Goal: Task Accomplishment & Management: Manage account settings

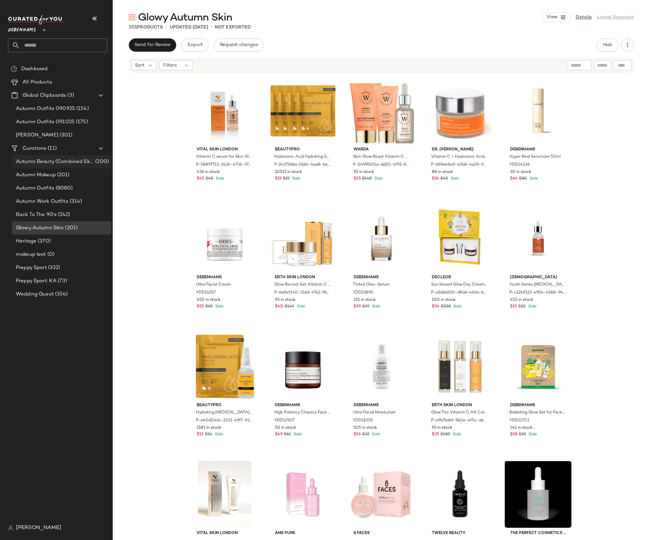
click at [70, 160] on span "Autumn Beauty (Combined Skincare + Makeup)" at bounding box center [55, 162] width 78 height 8
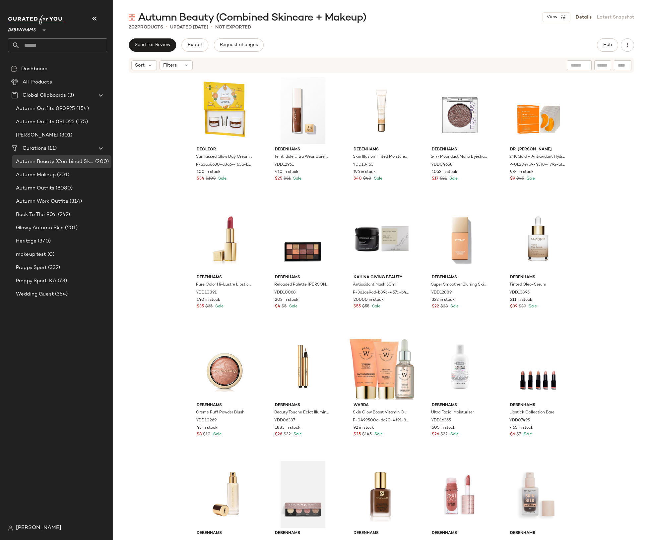
click at [349, 23] on span "Autumn Beauty (Combined Skincare + Makeup)" at bounding box center [252, 17] width 228 height 13
copy span "Makeup"
click at [350, 37] on div "Autumn Beauty (Combined Skincare + Makeup) View Details Latest Snapshot 202 Pro…" at bounding box center [381, 276] width 537 height 530
click at [72, 179] on div "Autumn Makeup (201)" at bounding box center [61, 174] width 99 height 13
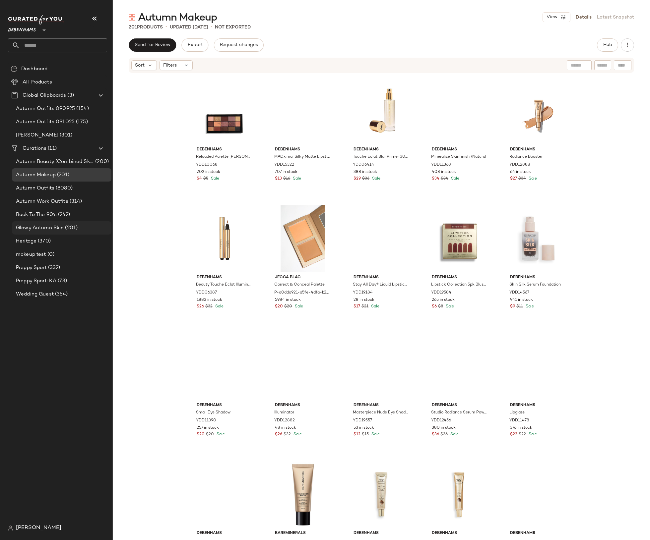
click at [65, 223] on div "Glowy Autumn Skin (201)" at bounding box center [61, 227] width 99 height 13
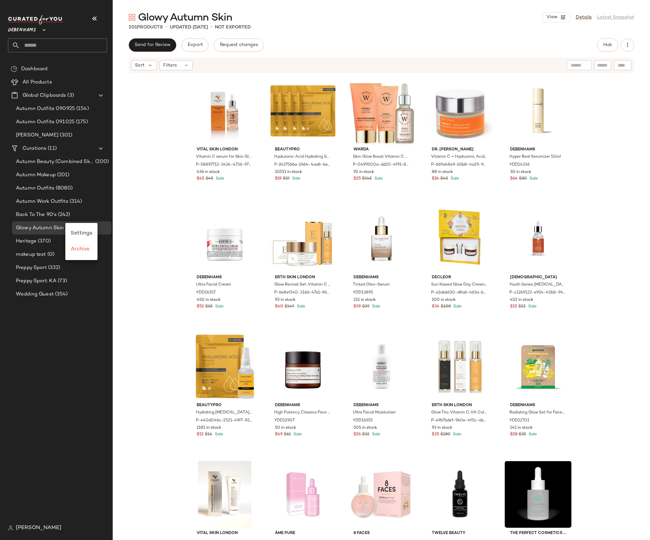
click at [145, 156] on div "Vital Skin London Vitamin C serum for Skin Glow 30ml with licorice root extract…" at bounding box center [381, 306] width 537 height 465
click at [582, 18] on link "Details" at bounding box center [583, 17] width 16 height 7
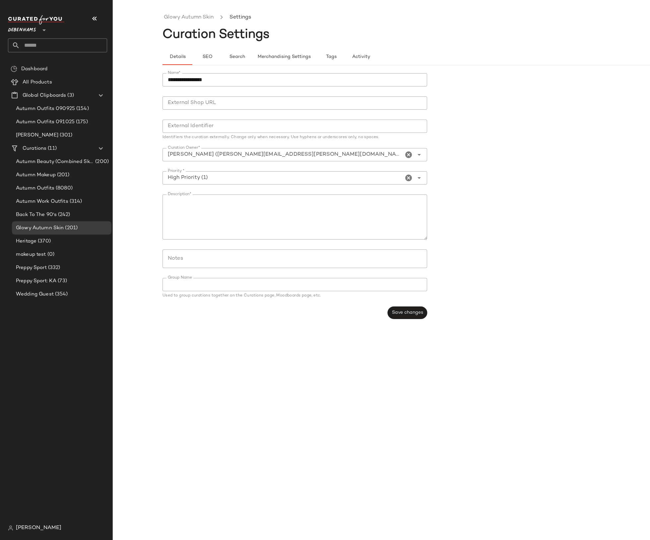
click at [173, 79] on input "**********" at bounding box center [294, 79] width 264 height 13
click at [210, 76] on input "**********" at bounding box center [294, 79] width 264 height 13
type input "**********"
click at [393, 311] on span "Save changes" at bounding box center [406, 312] width 31 height 5
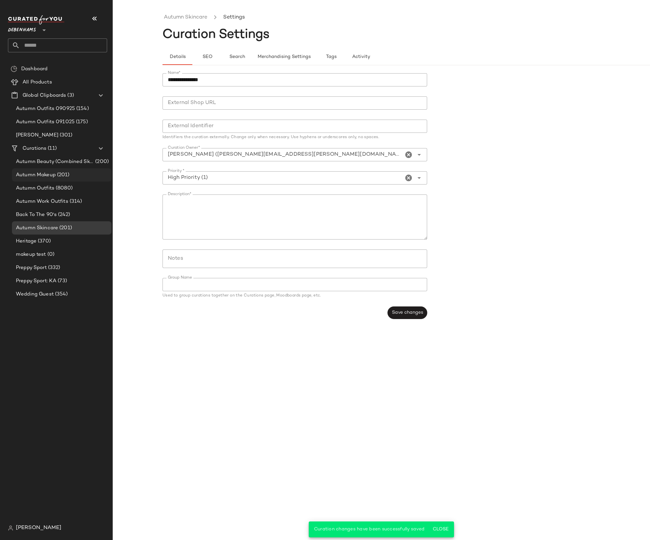
click at [72, 174] on div "Autumn Makeup (201)" at bounding box center [61, 175] width 95 height 8
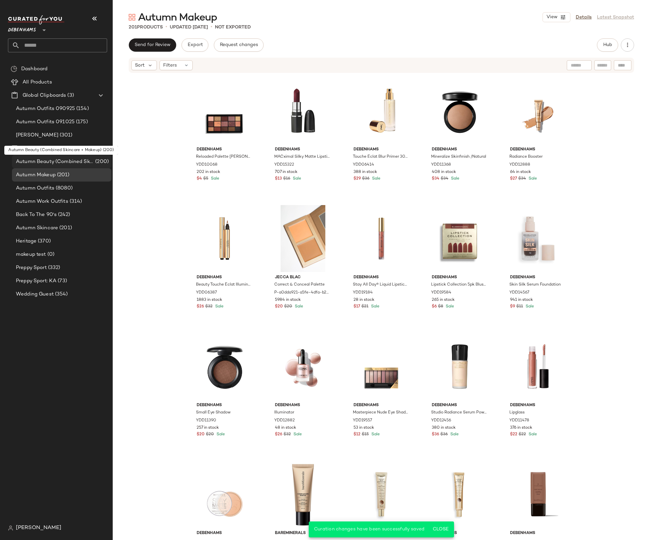
click at [75, 162] on span "Autumn Beauty (Combined Skincare + Makeup)" at bounding box center [55, 162] width 78 height 8
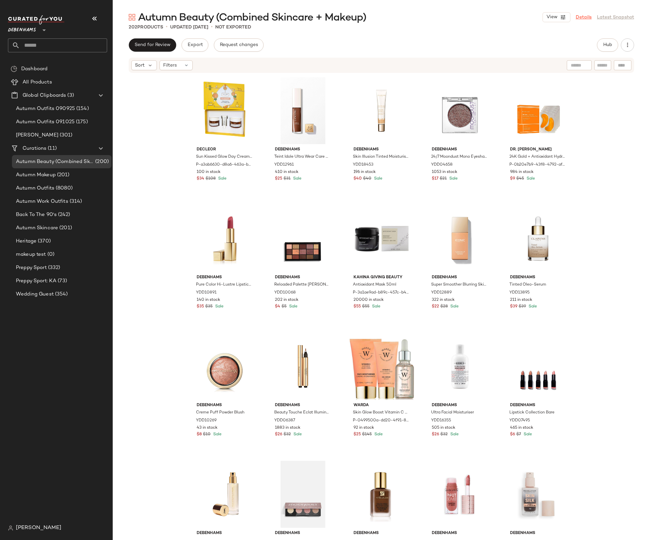
click at [588, 18] on link "Details" at bounding box center [583, 17] width 16 height 7
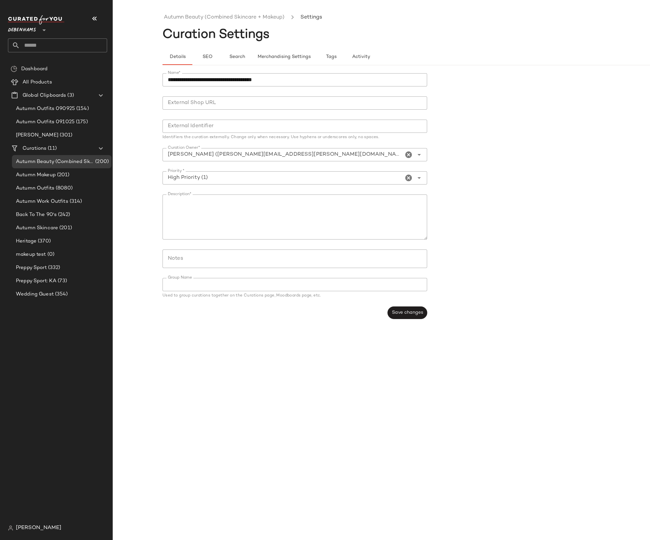
click at [220, 78] on input "**********" at bounding box center [294, 79] width 264 height 13
type input "**********"
click at [405, 317] on button "Save changes" at bounding box center [406, 313] width 39 height 13
click at [397, 312] on span "Save changes" at bounding box center [406, 312] width 31 height 5
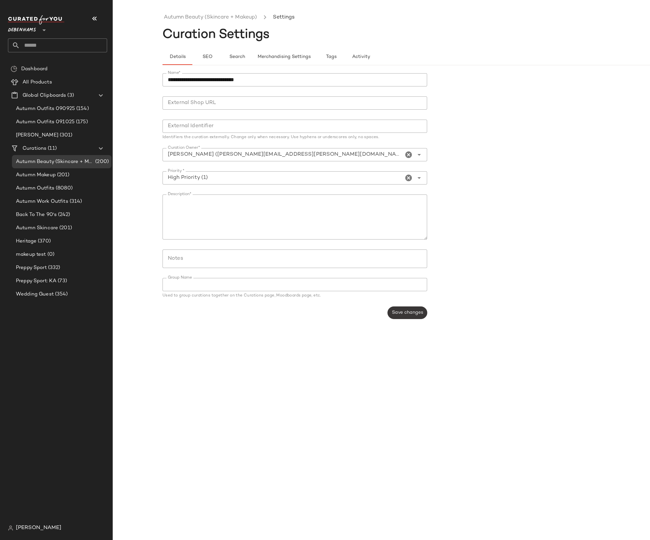
click at [397, 312] on div "Save changes" at bounding box center [406, 313] width 39 height 13
click at [397, 312] on span "Save changes" at bounding box center [406, 312] width 31 height 5
click at [65, 167] on div "Autumn Beauty (Skincare + Makeup) (200)" at bounding box center [61, 161] width 99 height 13
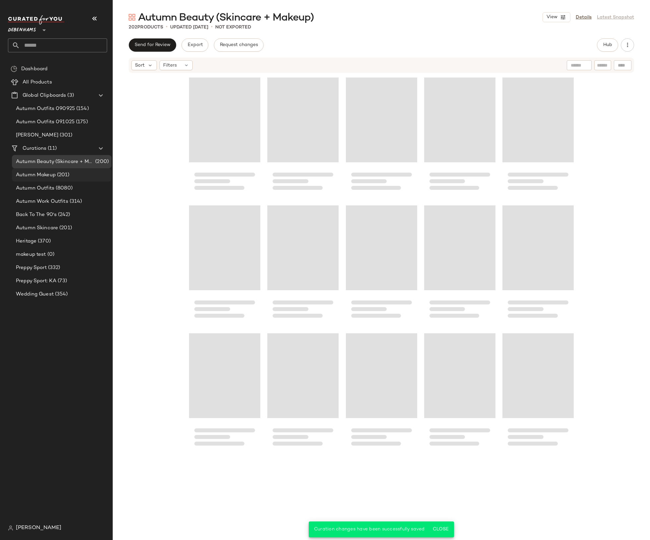
click at [70, 173] on div "Autumn Makeup (201)" at bounding box center [61, 175] width 95 height 8
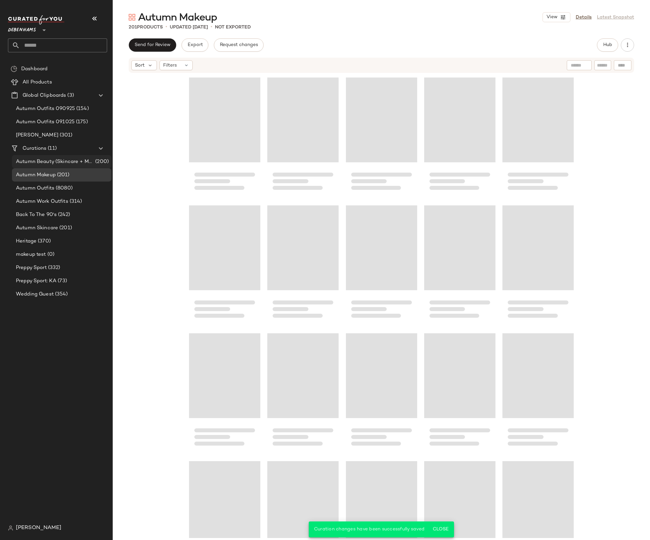
click at [70, 161] on span "Autumn Beauty (Skincare + Makeup)" at bounding box center [55, 162] width 78 height 8
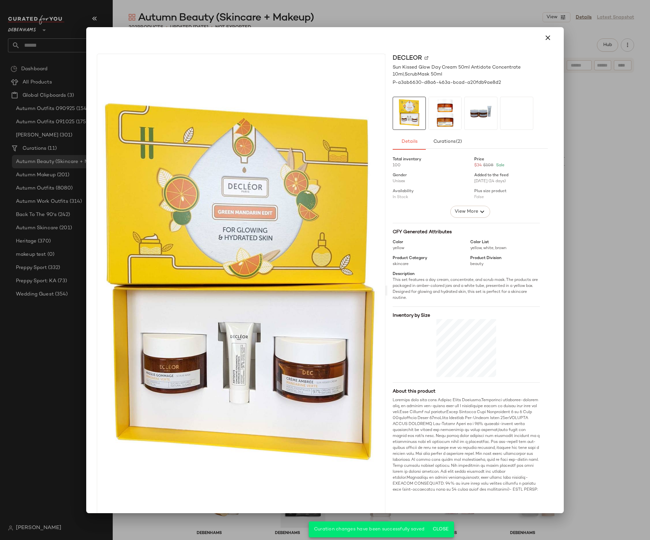
click at [353, 14] on div at bounding box center [325, 270] width 650 height 540
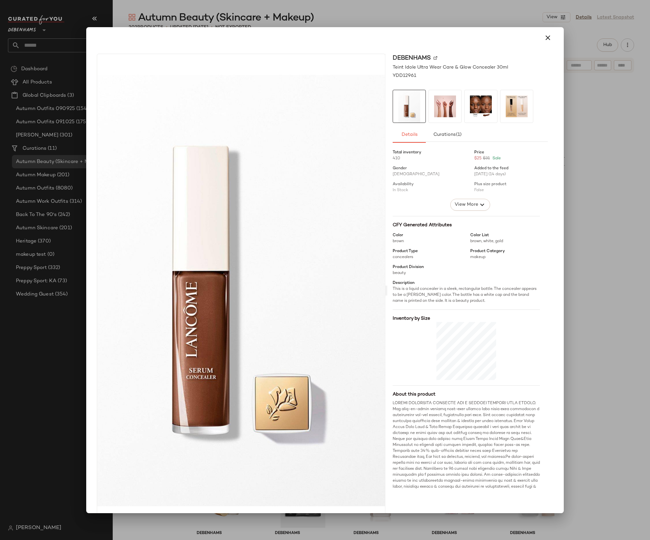
click at [346, 21] on div at bounding box center [325, 270] width 650 height 540
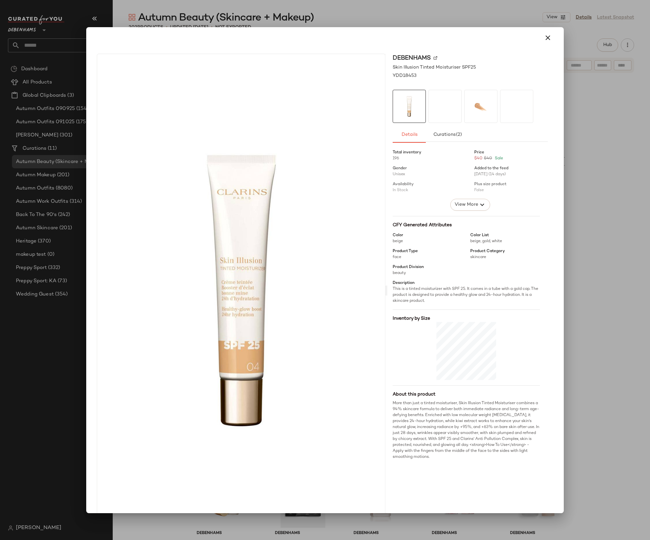
click at [434, 24] on div at bounding box center [325, 270] width 650 height 540
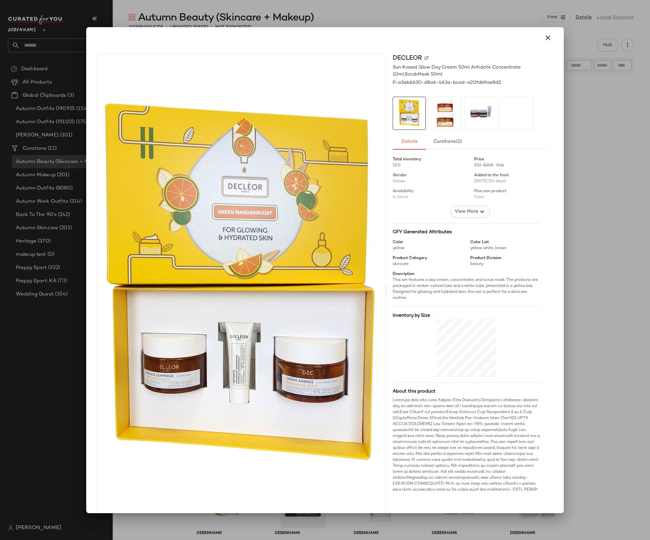
click at [369, 12] on div at bounding box center [325, 270] width 650 height 540
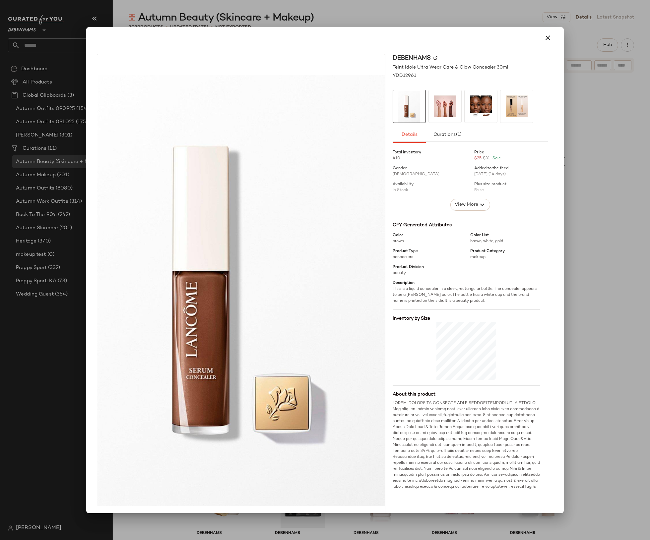
click at [380, 26] on div at bounding box center [325, 270] width 650 height 540
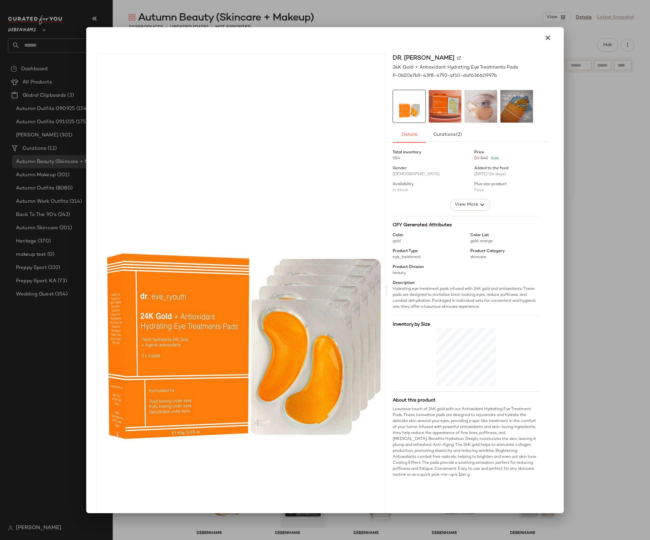
click at [583, 143] on div at bounding box center [325, 270] width 650 height 540
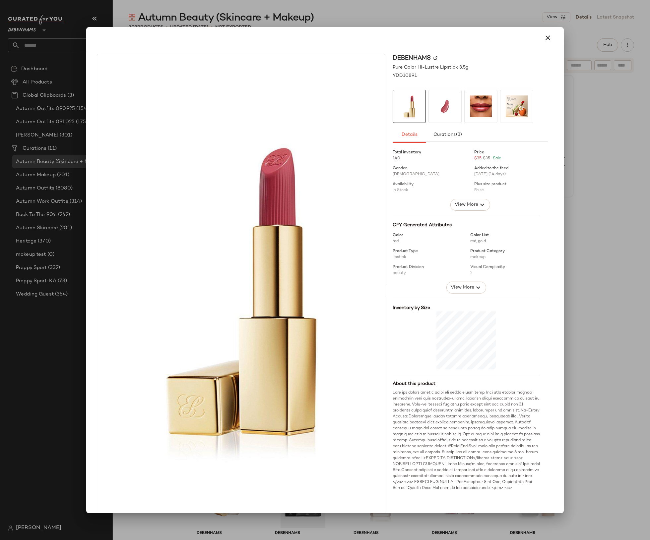
click at [71, 323] on div at bounding box center [325, 270] width 650 height 540
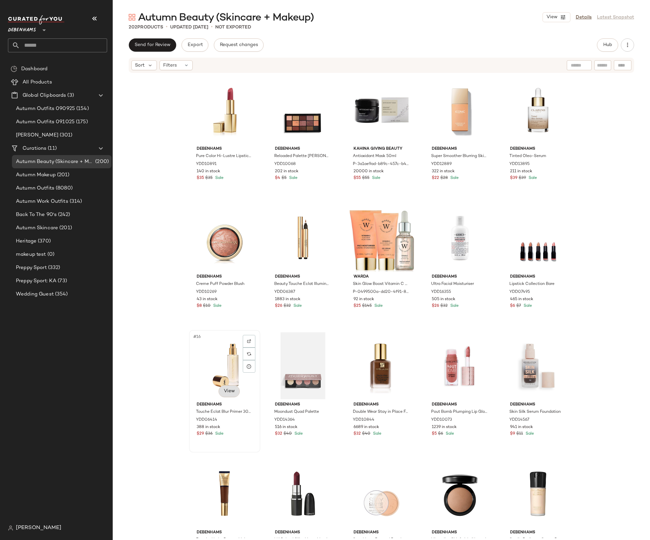
scroll to position [125, 0]
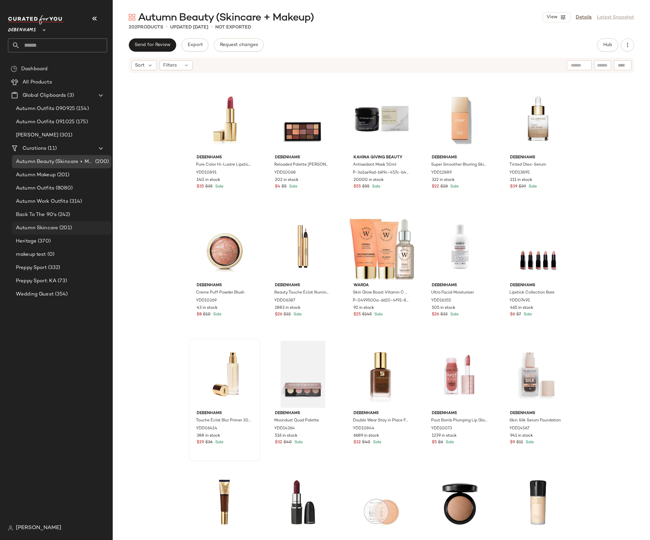
click at [59, 228] on span "(201)" at bounding box center [65, 228] width 14 height 8
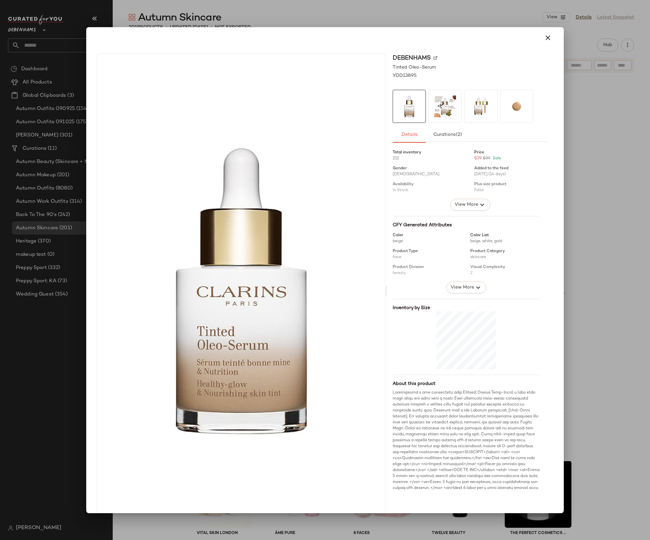
click at [450, 16] on div at bounding box center [325, 270] width 650 height 540
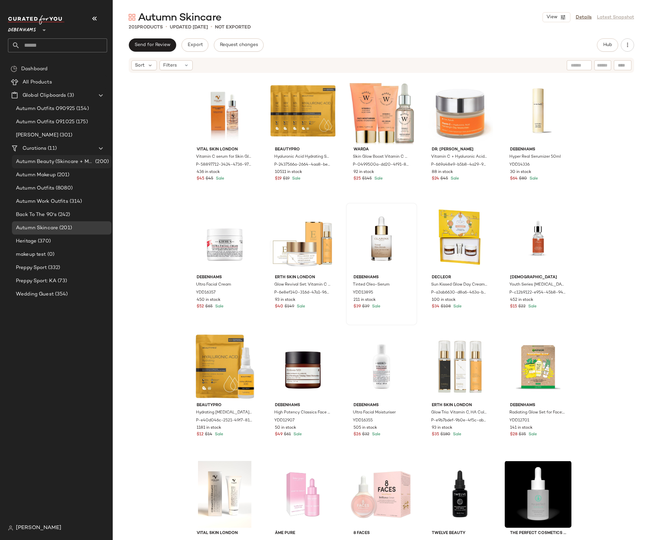
click at [46, 162] on span "Autumn Beauty (Skincare + Makeup)" at bounding box center [55, 162] width 78 height 8
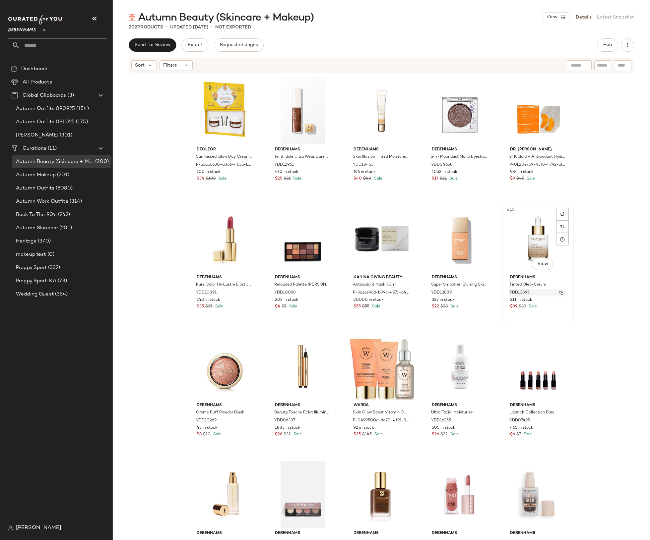
click at [559, 292] on img "button" at bounding box center [561, 293] width 4 height 4
click at [17, 33] on span "Debenhams" at bounding box center [22, 29] width 28 height 12
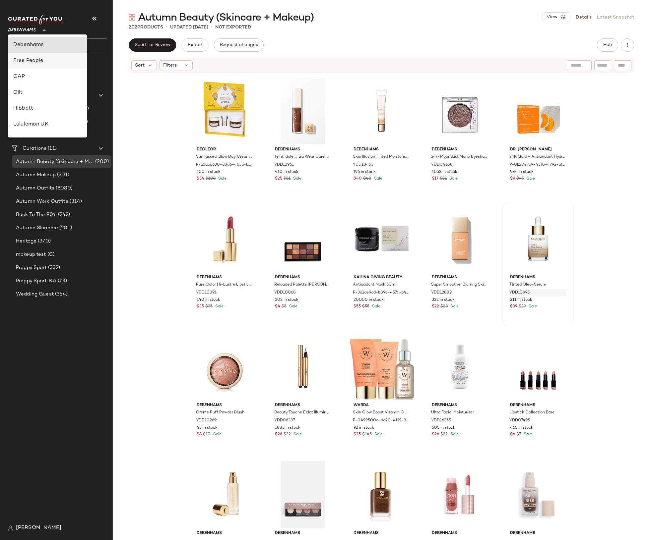
scroll to position [132, 0]
click at [34, 114] on div "Lululemon UK" at bounding box center [47, 120] width 79 height 16
type input "**"
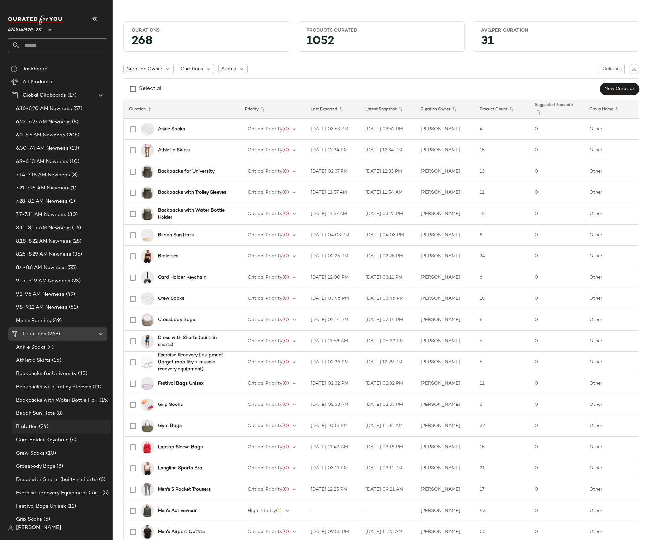
click at [44, 323] on span "(24)" at bounding box center [43, 427] width 11 height 8
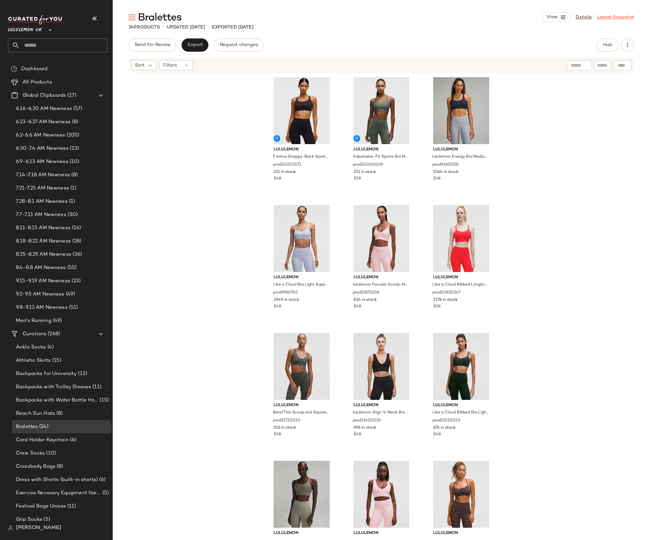
click at [604, 17] on link "Latest Snapshot" at bounding box center [614, 17] width 37 height 7
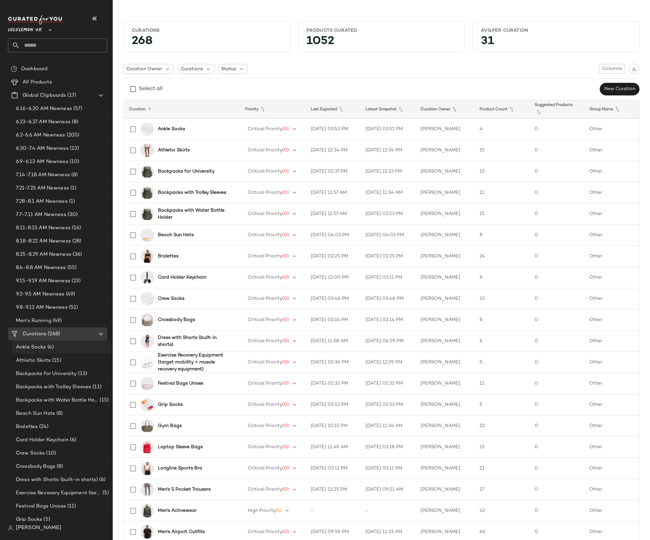
click at [63, 323] on div "Ankle Socks (4)" at bounding box center [61, 348] width 95 height 8
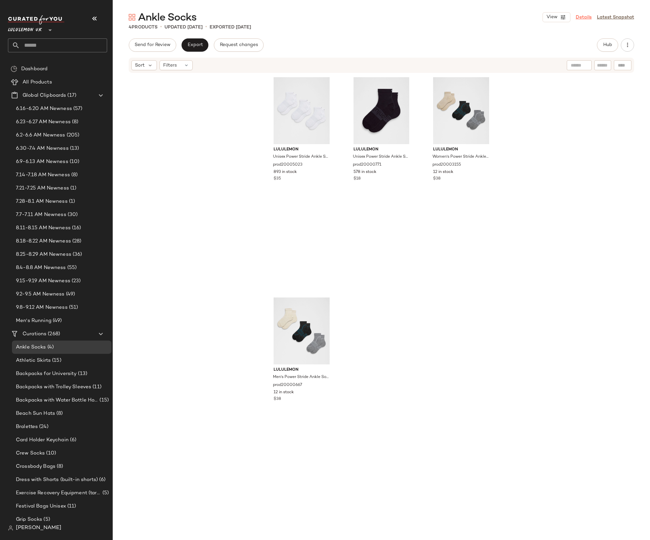
click at [581, 16] on link "Details" at bounding box center [583, 17] width 16 height 7
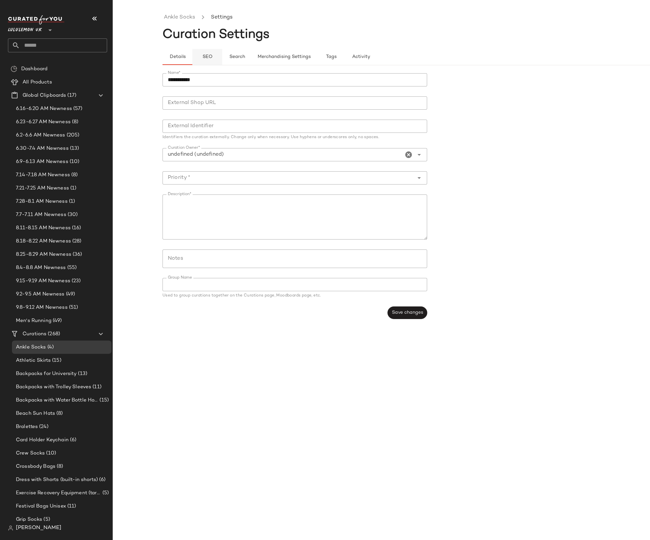
click at [205, 58] on span "SEO" at bounding box center [207, 56] width 10 height 5
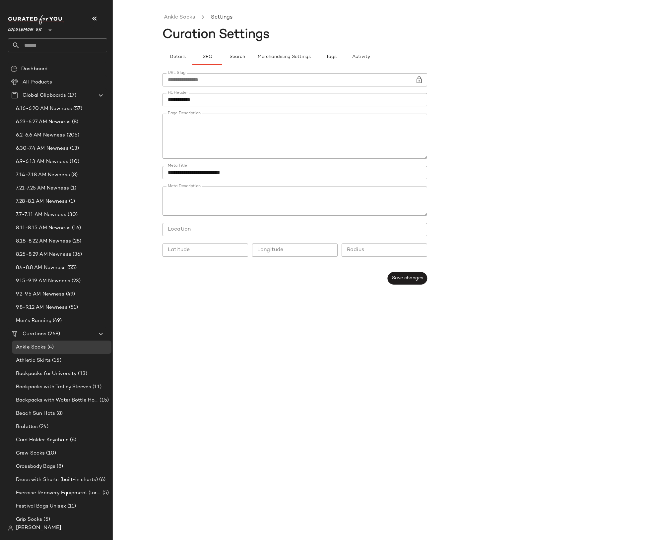
type button "seo"
click at [27, 31] on span "Lululemon UK" at bounding box center [25, 29] width 34 height 12
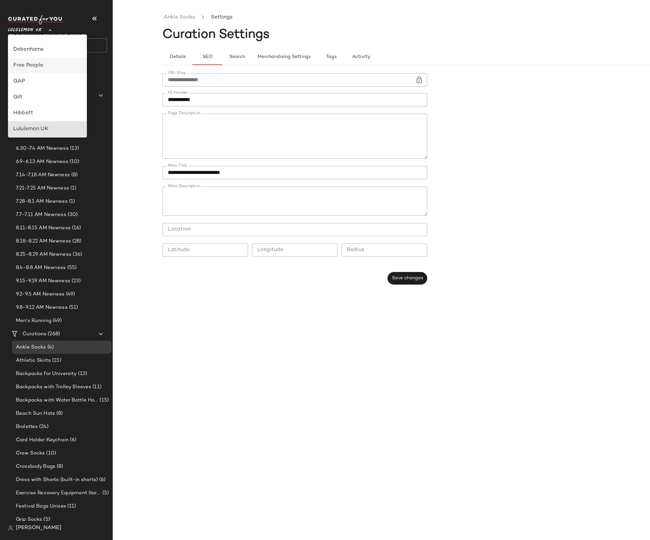
scroll to position [89, 0]
click at [28, 84] on div "Debenhams" at bounding box center [47, 83] width 68 height 8
type input "**"
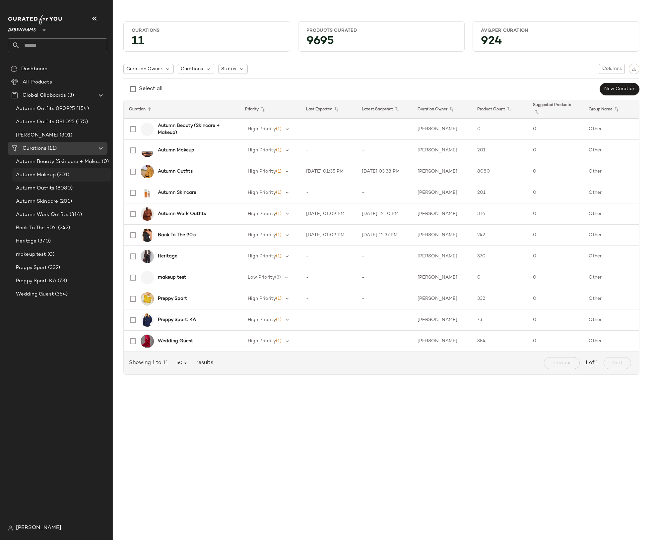
click at [56, 174] on span "(201)" at bounding box center [63, 175] width 14 height 8
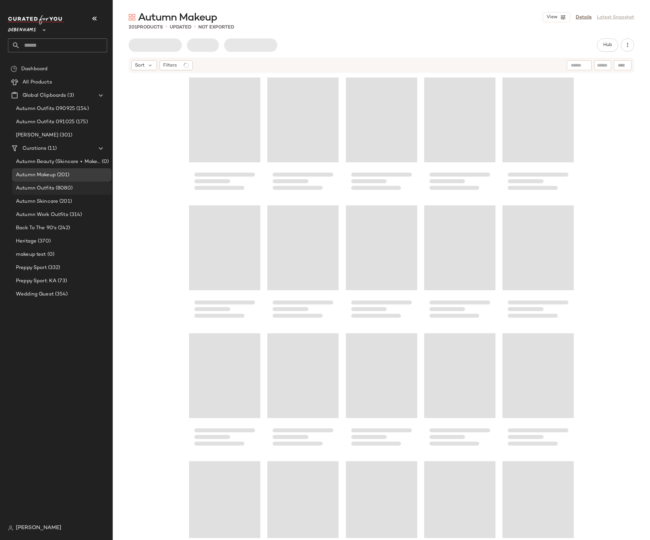
click at [55, 182] on div "Autumn Outfits (8080)" at bounding box center [61, 188] width 99 height 13
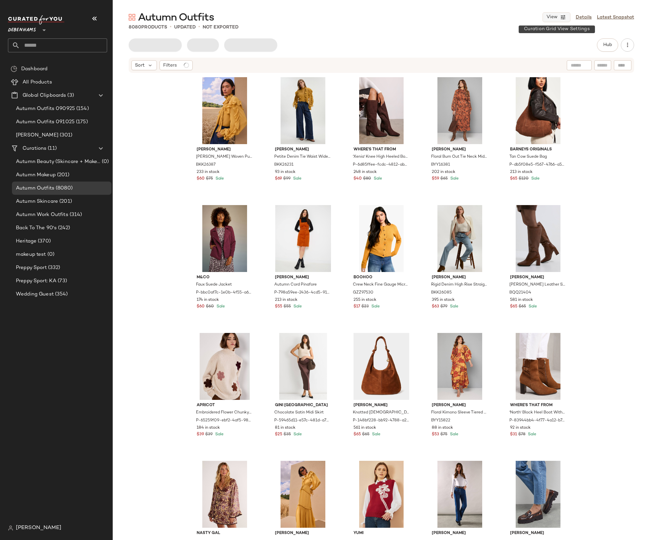
click at [558, 20] on button "View" at bounding box center [556, 17] width 28 height 10
click at [539, 57] on div "Mobile (2 Grid)" at bounding box center [525, 56] width 78 height 13
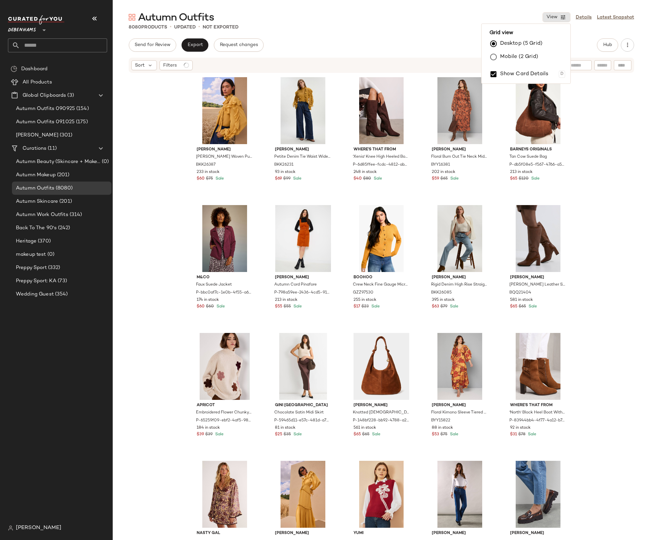
click at [535, 57] on label "Mobile (2 Grid)" at bounding box center [519, 56] width 38 height 13
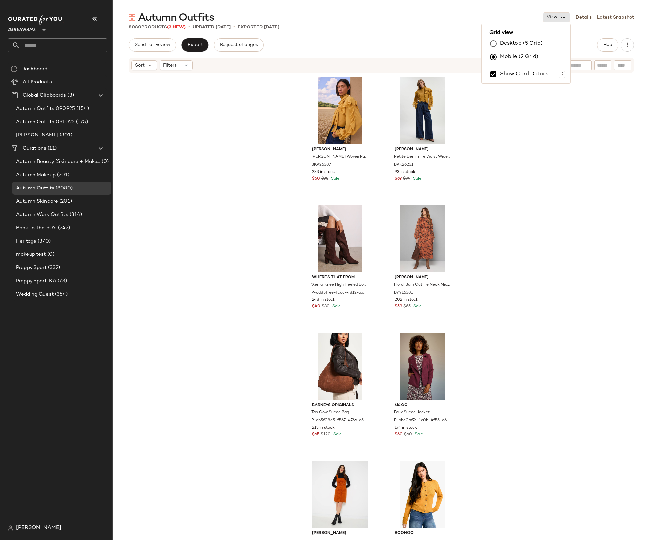
click at [528, 167] on div "[PERSON_NAME] [PERSON_NAME] Woven Pussy Bow Blouse BKK26387 233 in stock $60 $7…" at bounding box center [381, 306] width 537 height 465
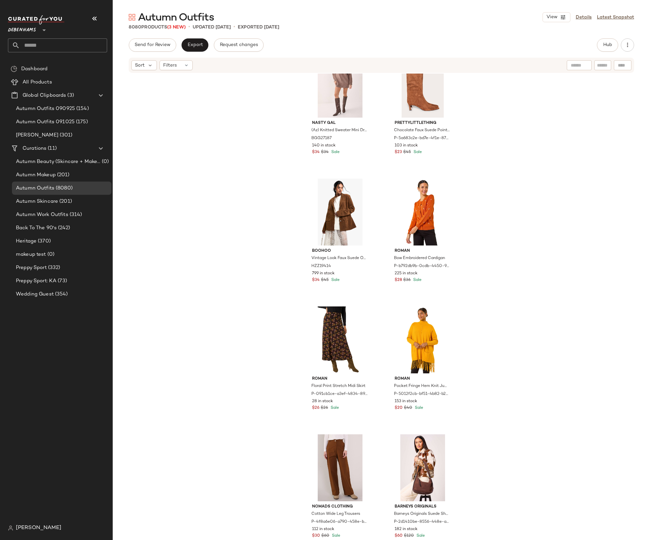
scroll to position [1312, 0]
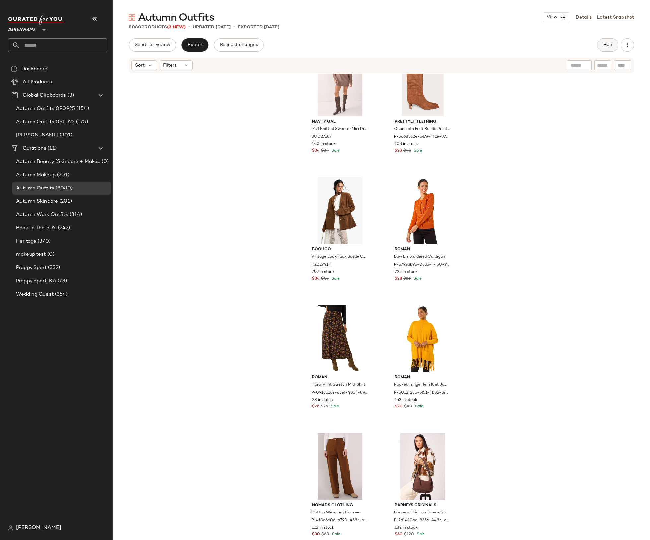
click at [604, 39] on button "Hub" at bounding box center [606, 44] width 21 height 13
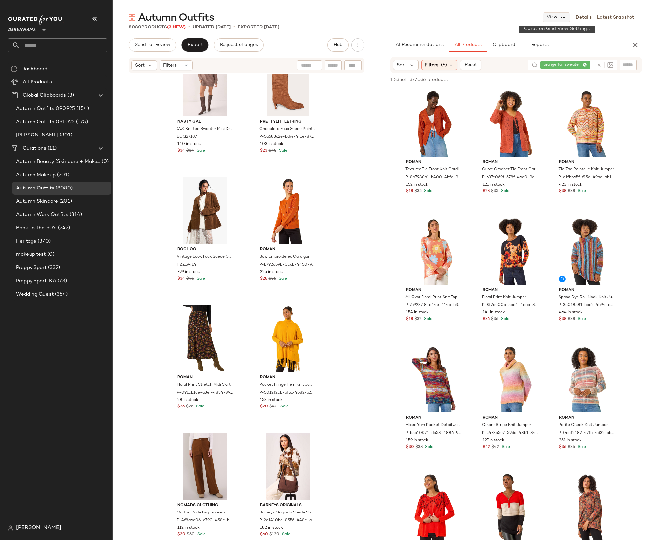
click at [548, 14] on button "View" at bounding box center [556, 17] width 28 height 10
click at [554, 14] on button "View" at bounding box center [556, 17] width 28 height 10
click at [487, 25] on div "8080 Products (3 New) • updated [DATE] • Exported [DATE]" at bounding box center [381, 27] width 537 height 7
click at [636, 50] on button "button" at bounding box center [634, 44] width 13 height 13
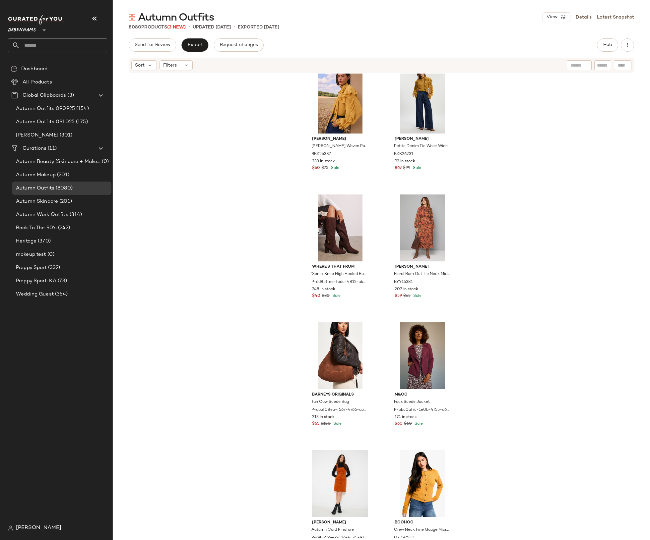
scroll to position [0, 0]
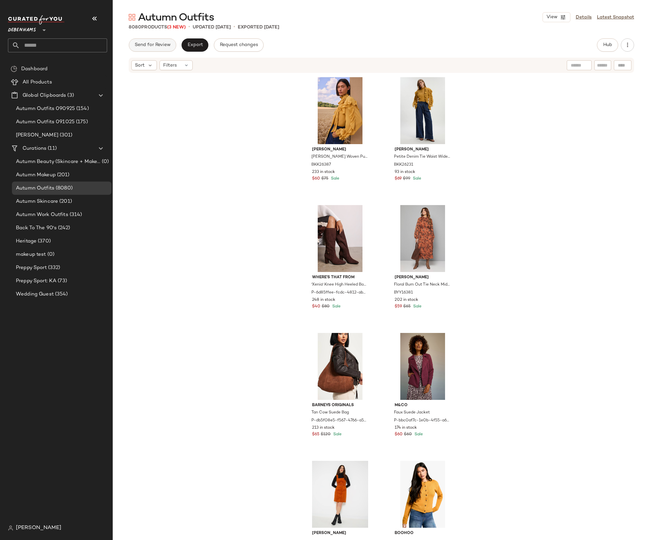
click at [154, 46] on span "Send for Review" at bounding box center [152, 44] width 36 height 5
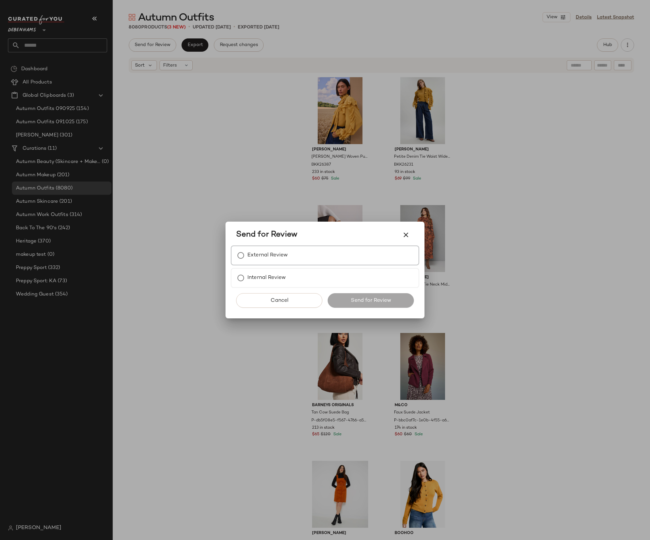
click at [283, 259] on label "External Review" at bounding box center [267, 255] width 40 height 13
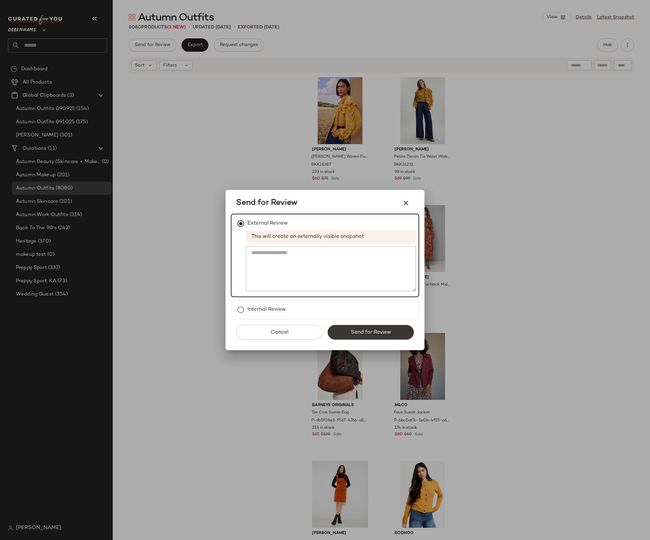
click at [366, 323] on span "Send for Review" at bounding box center [370, 332] width 41 height 6
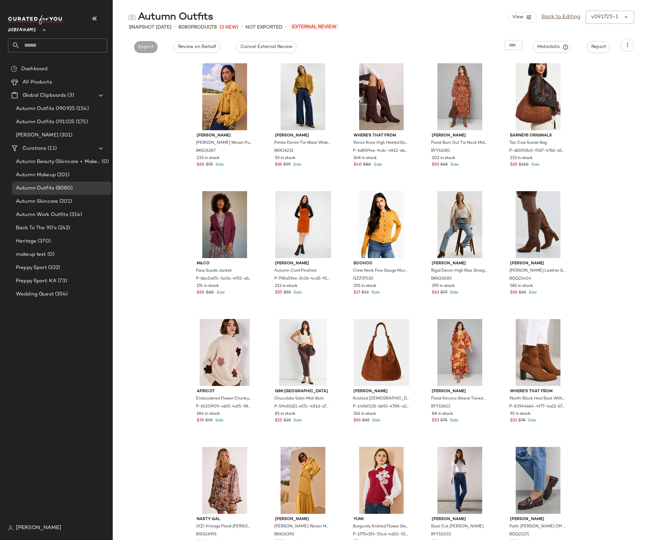
click at [27, 323] on span "[PERSON_NAME]" at bounding box center [38, 528] width 45 height 8
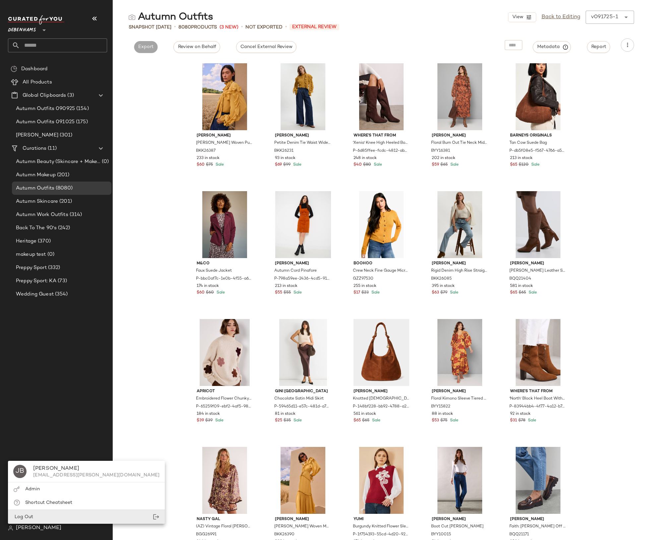
click at [37, 323] on div "Log Out" at bounding box center [86, 517] width 157 height 14
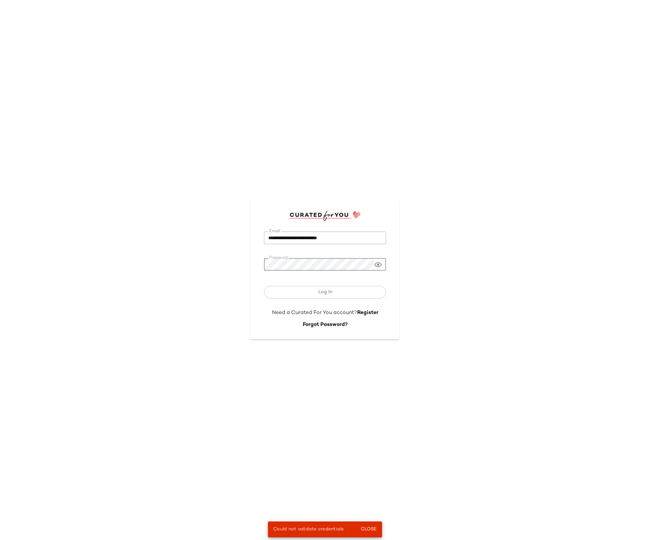
click at [298, 240] on input "**********" at bounding box center [325, 238] width 122 height 13
type input "**********"
click at [320, 291] on span "Log In" at bounding box center [324, 292] width 14 height 5
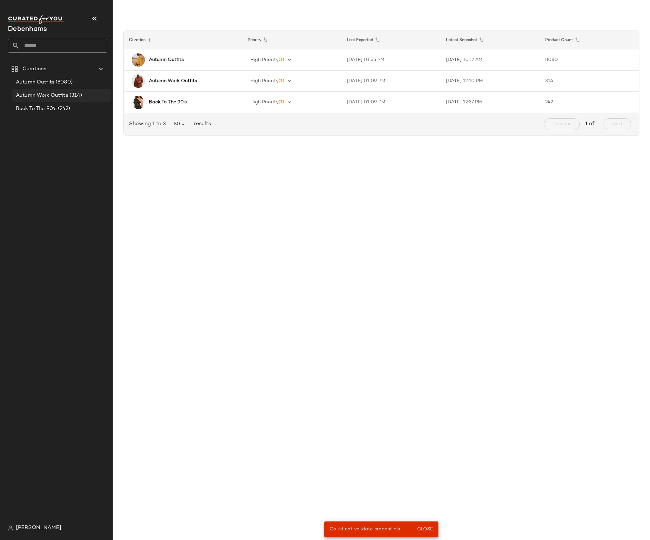
click at [82, 94] on div "Autumn Work Outfits (314)" at bounding box center [61, 96] width 95 height 8
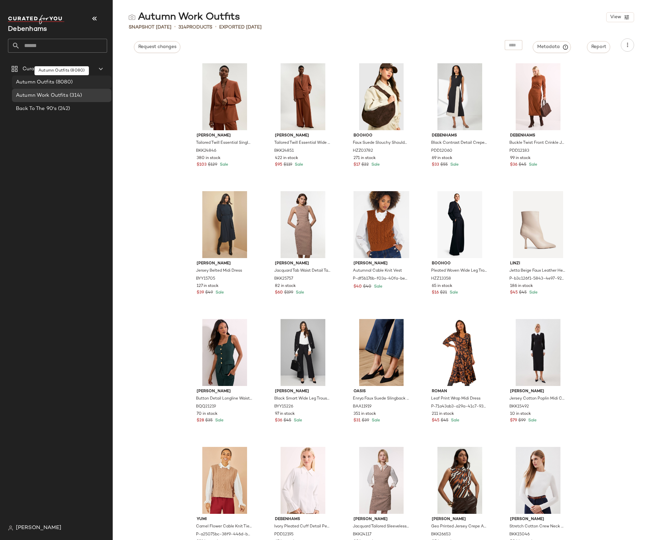
click at [78, 83] on div "Autumn Outfits (8080)" at bounding box center [61, 83] width 95 height 8
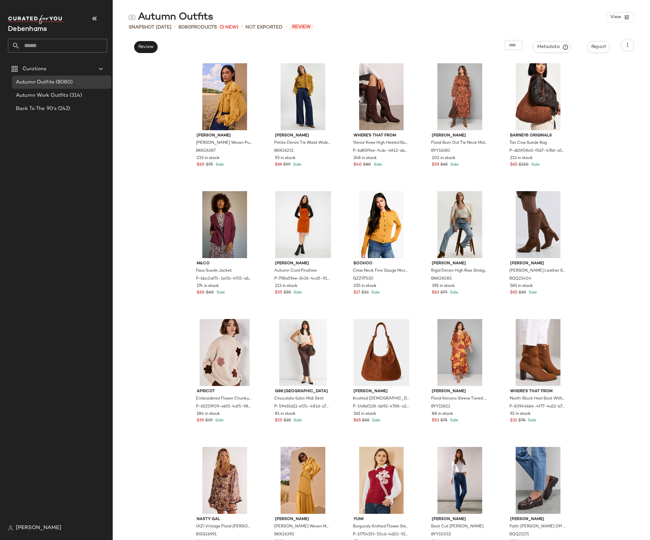
click at [19, 323] on span "[PERSON_NAME]" at bounding box center [38, 528] width 45 height 8
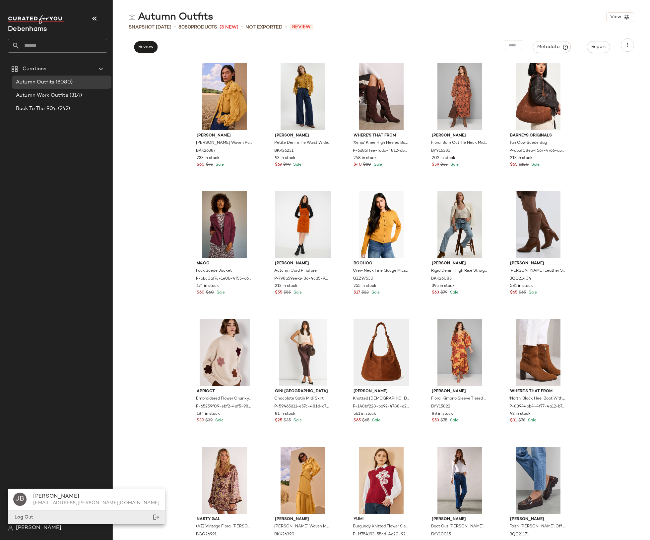
click at [36, 323] on div "Log Out" at bounding box center [86, 518] width 157 height 14
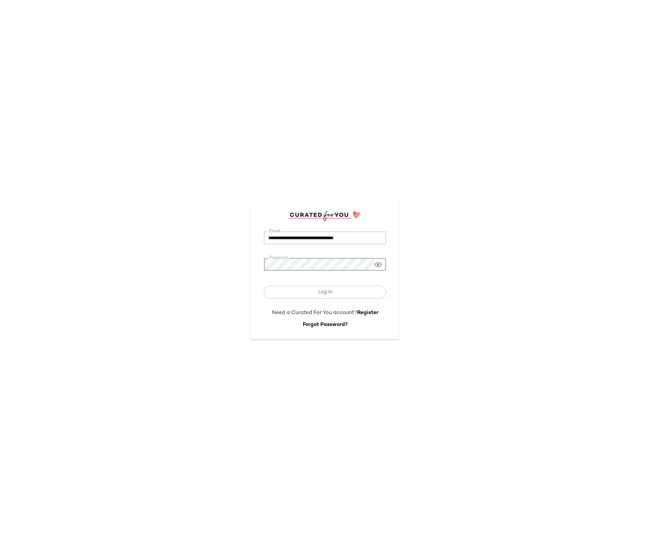
click at [315, 240] on input "**********" at bounding box center [325, 238] width 122 height 13
type input "**********"
click at [347, 293] on button "Log In" at bounding box center [325, 292] width 122 height 13
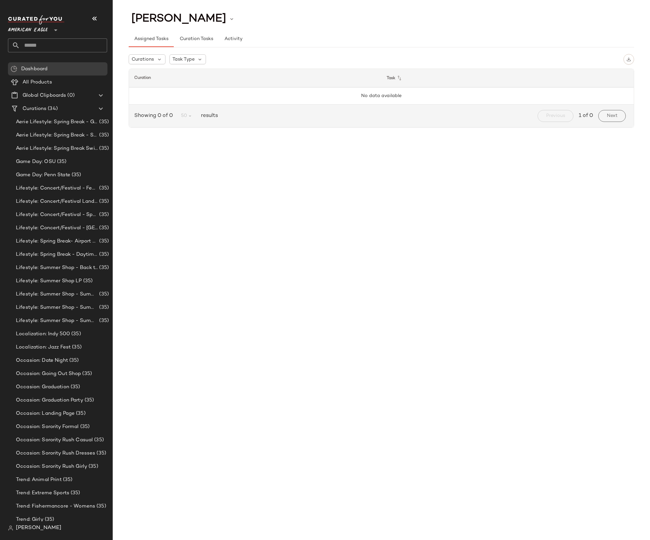
click at [44, 29] on span "American Eagle" at bounding box center [28, 29] width 40 height 12
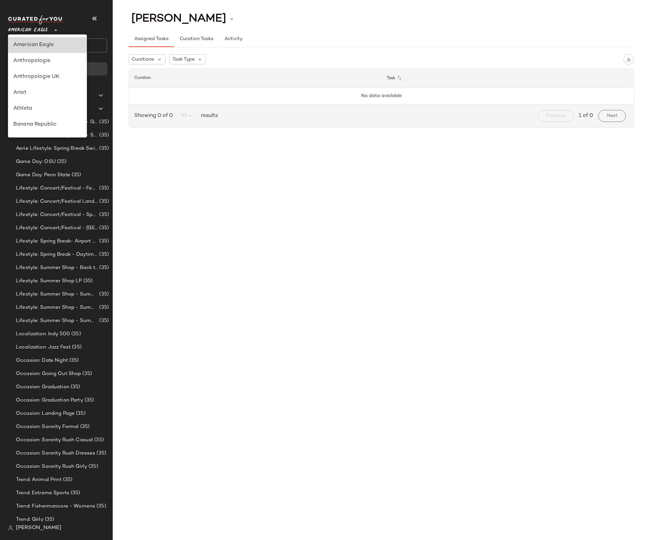
type input "**"
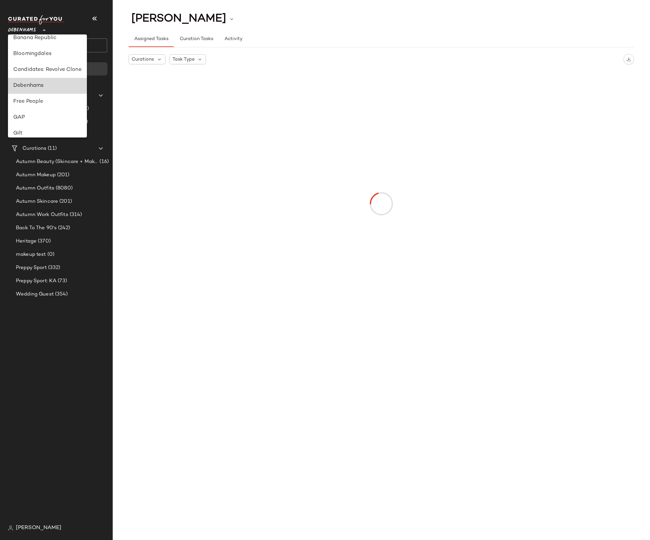
click at [48, 85] on div "Debenhams" at bounding box center [47, 86] width 68 height 8
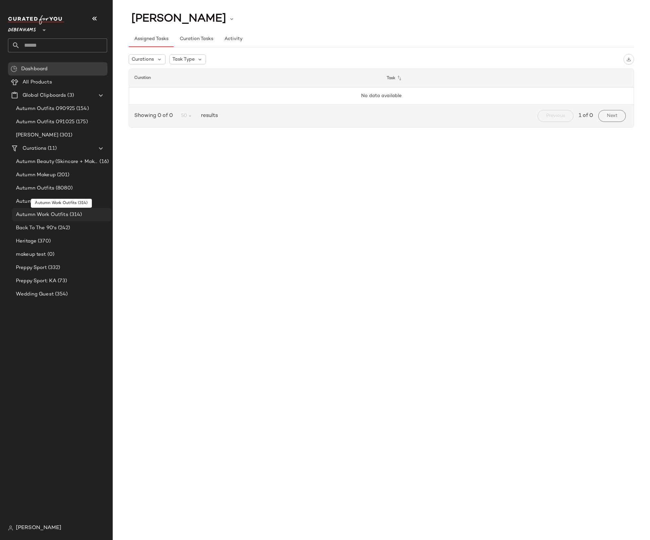
click at [61, 217] on span "Autumn Work Outfits" at bounding box center [42, 215] width 52 height 8
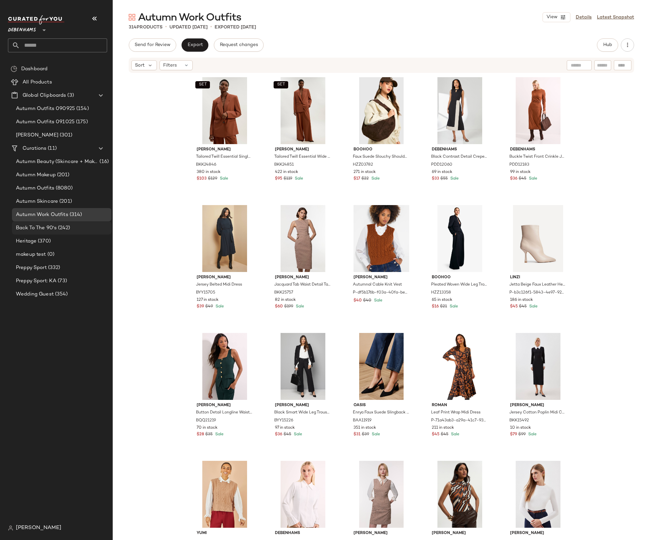
click at [84, 225] on div "Back To The 90's (242)" at bounding box center [61, 228] width 95 height 8
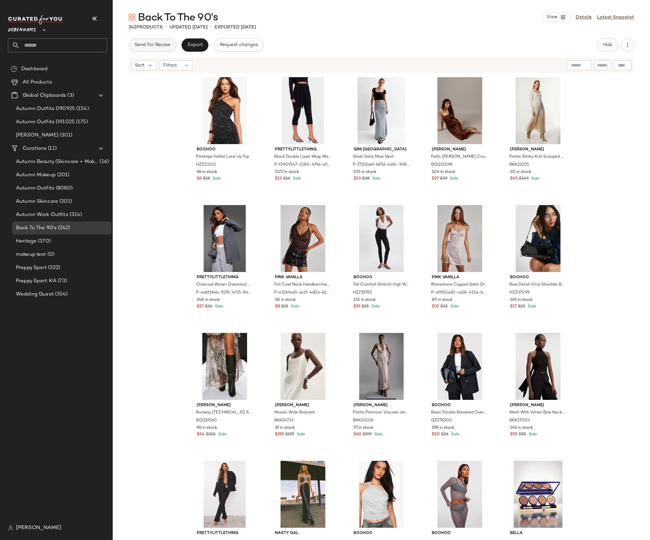
click at [170, 47] on button "Send for Review" at bounding box center [152, 44] width 47 height 13
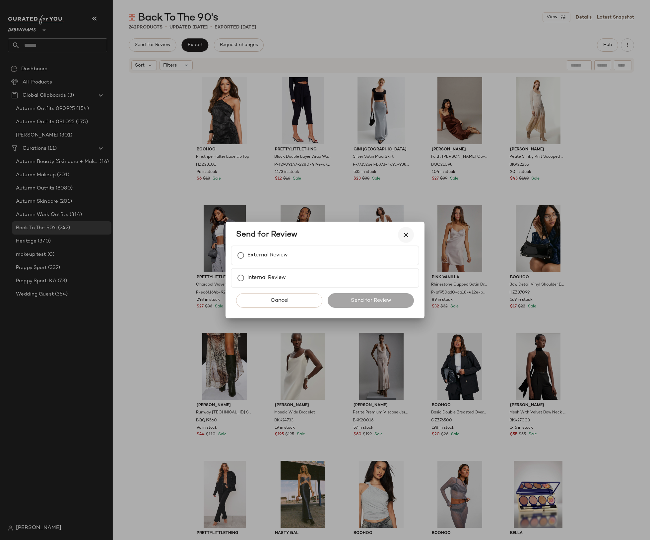
click at [406, 234] on icon "button" at bounding box center [406, 235] width 8 height 8
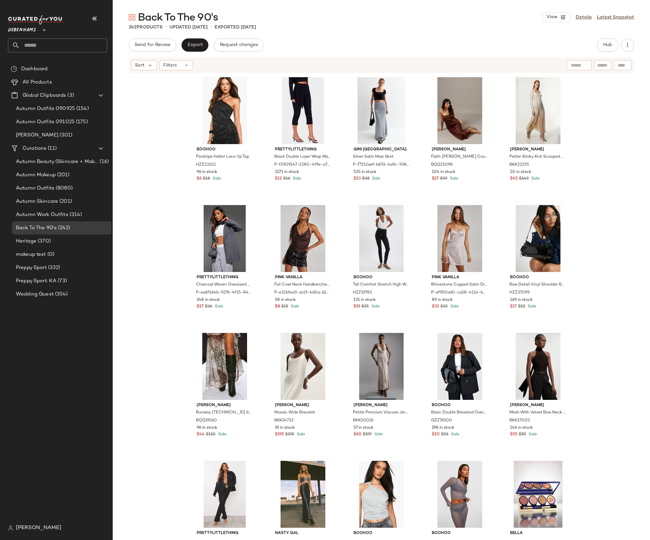
click at [32, 32] on span "Debenhams" at bounding box center [22, 29] width 28 height 12
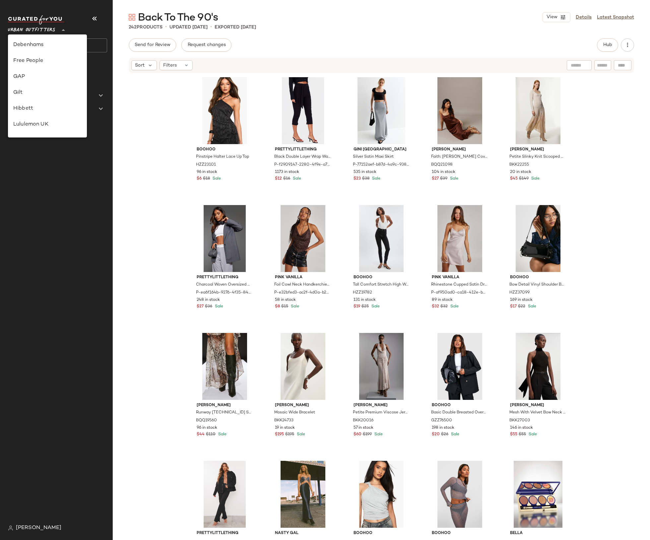
scroll to position [341, 0]
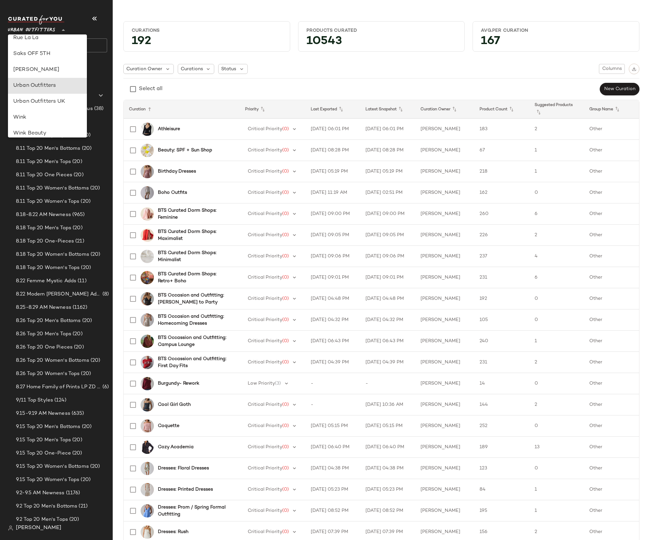
click at [95, 43] on input "text" at bounding box center [63, 45] width 87 height 14
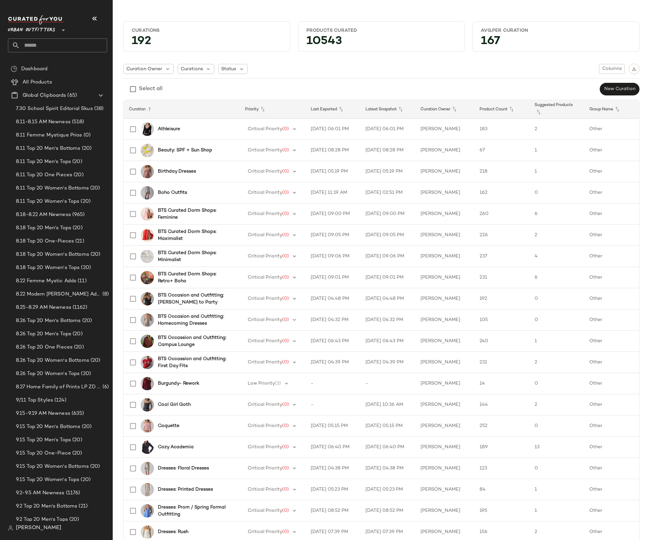
click at [65, 30] on icon at bounding box center [63, 30] width 8 height 8
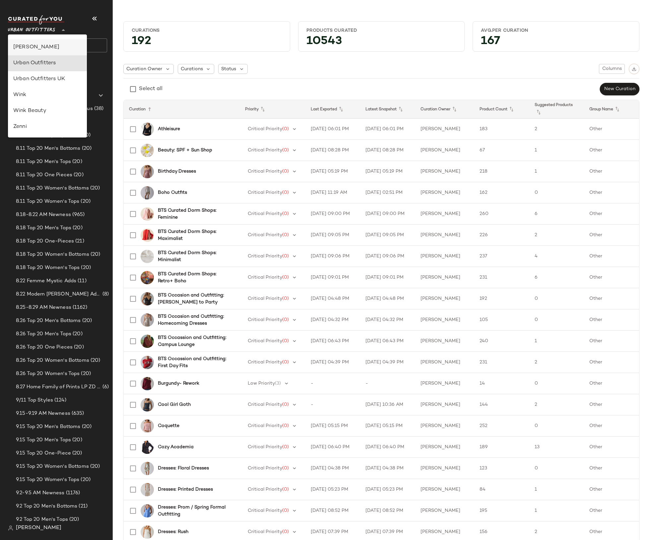
type input "**"
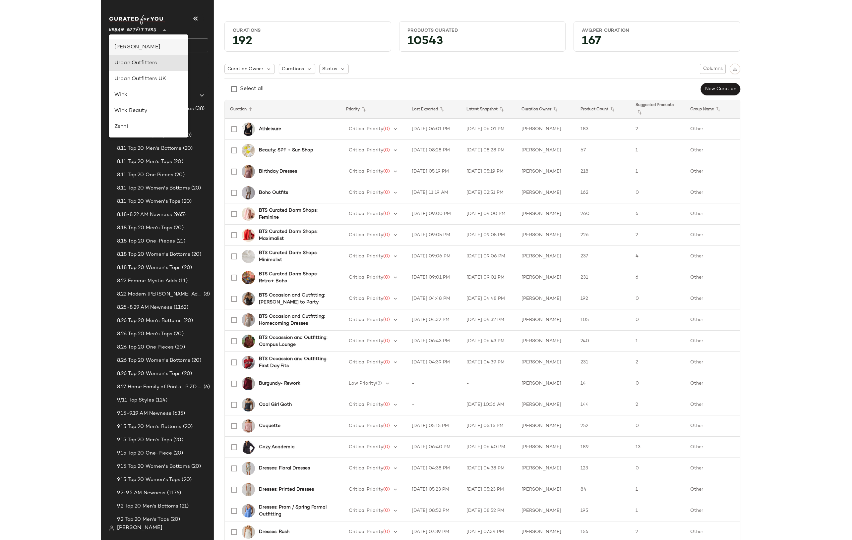
scroll to position [166, 0]
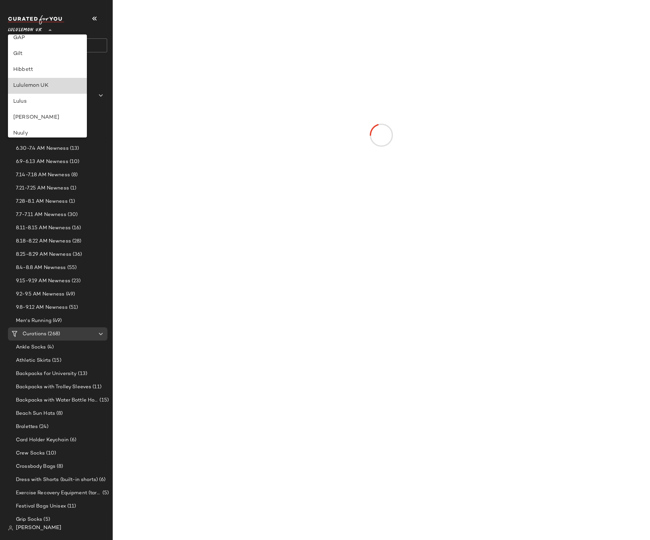
click at [39, 84] on div "Lululemon UK" at bounding box center [47, 86] width 68 height 8
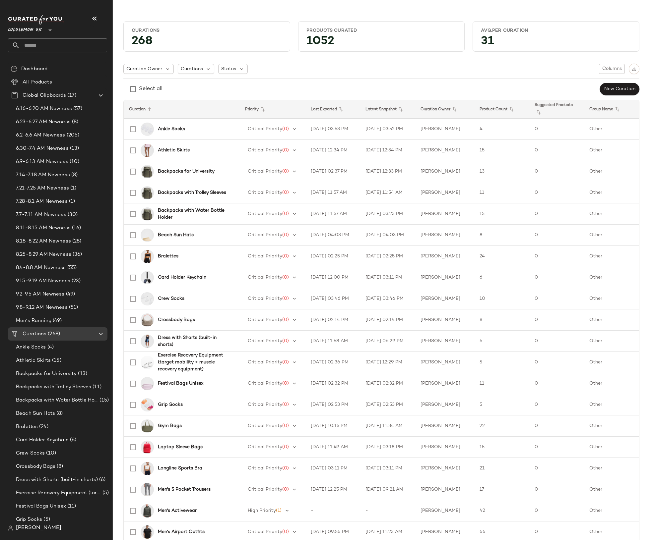
click at [51, 47] on input "text" at bounding box center [63, 45] width 87 height 14
type input "*"
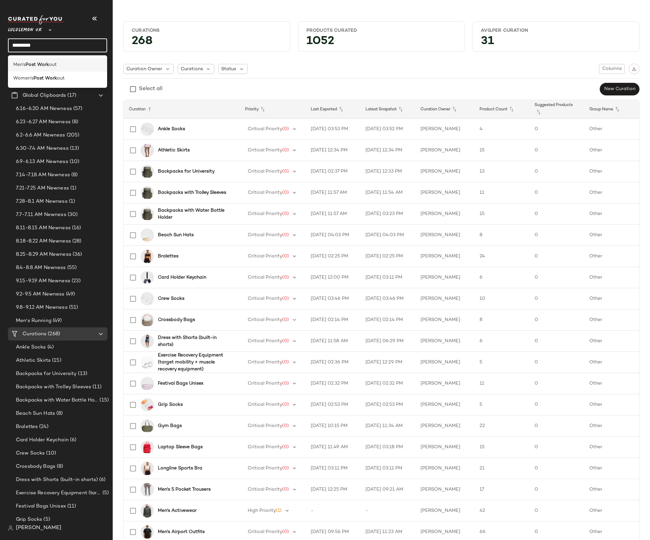
type input "*********"
click at [44, 62] on b "Post Work" at bounding box center [38, 64] width 24 height 7
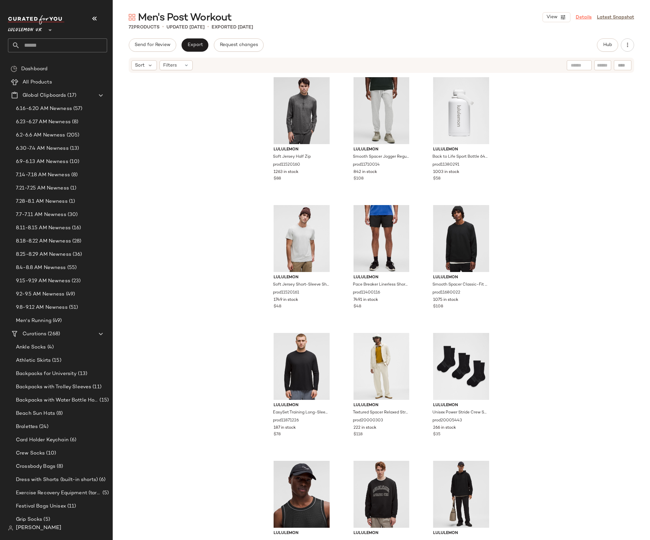
click at [583, 16] on link "Details" at bounding box center [583, 17] width 16 height 7
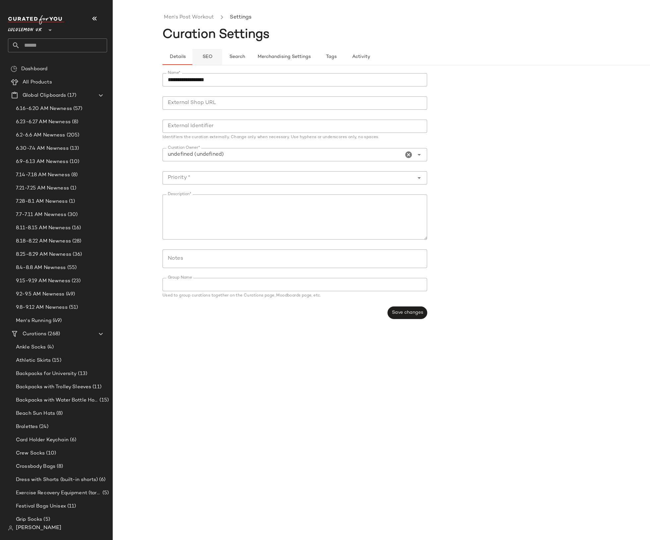
click at [207, 51] on button "SEO" at bounding box center [207, 57] width 30 height 16
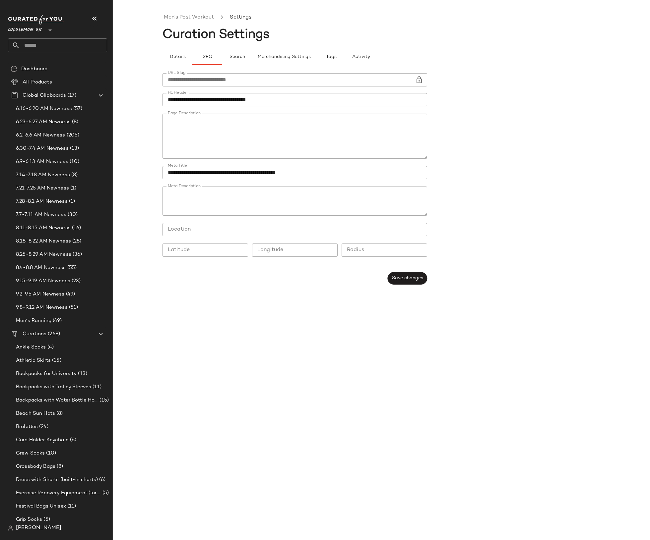
click at [70, 41] on input "text" at bounding box center [63, 45] width 87 height 14
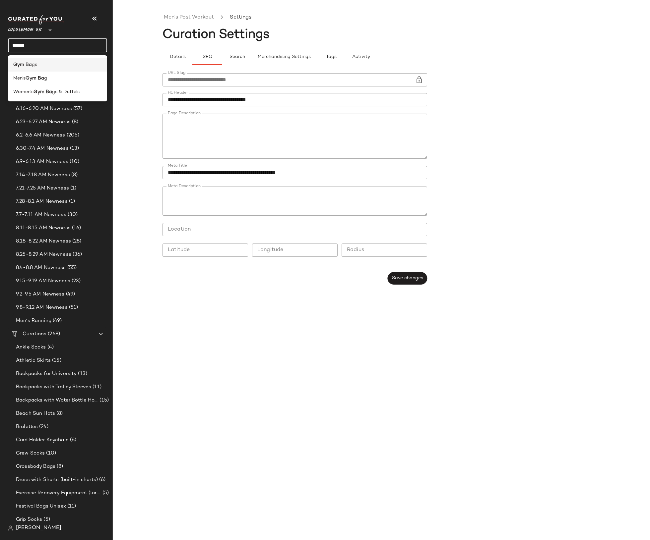
type input "******"
click at [57, 68] on div "Gym Ba gs" at bounding box center [57, 64] width 88 height 7
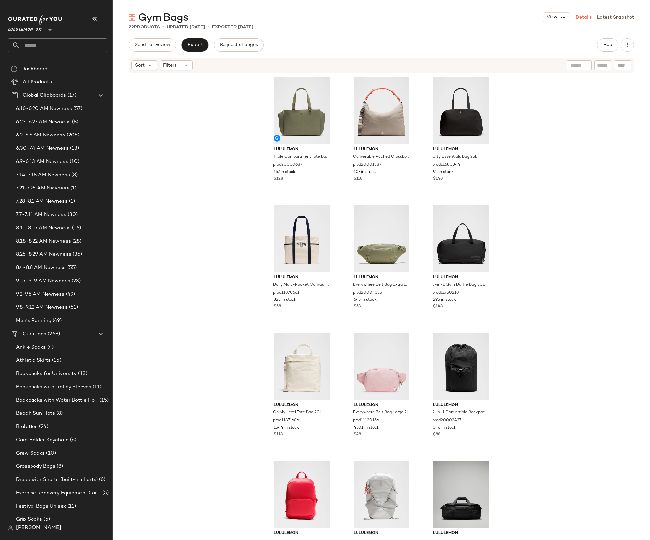
click at [588, 18] on link "Details" at bounding box center [583, 17] width 16 height 7
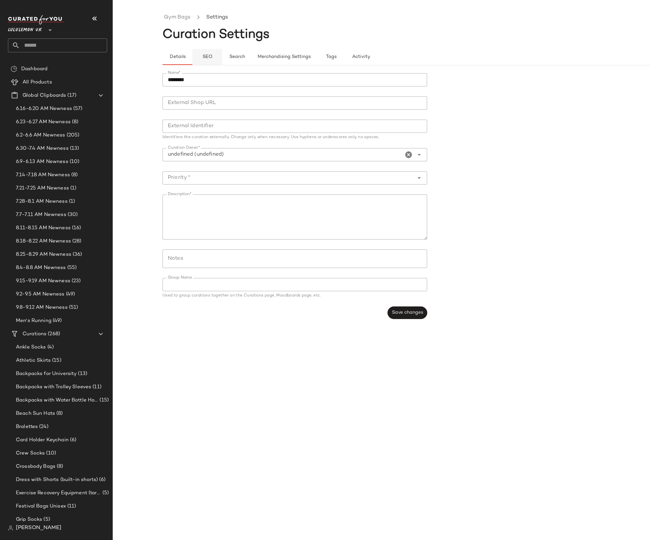
click at [208, 59] on span "SEO" at bounding box center [207, 56] width 10 height 5
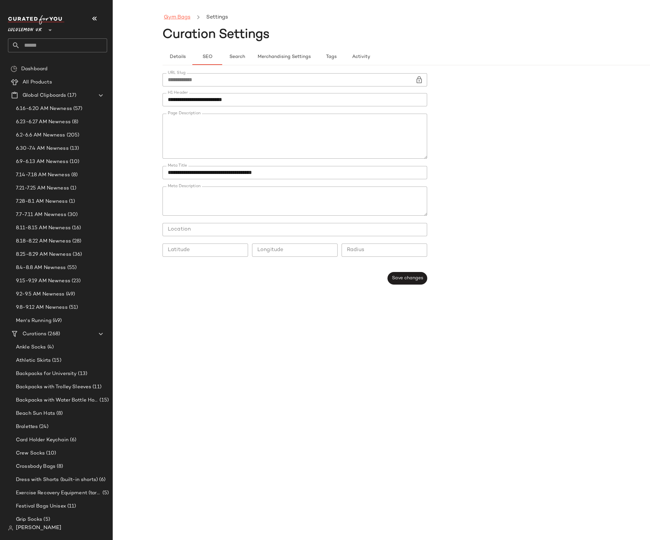
click at [179, 16] on link "Gym Bags" at bounding box center [177, 17] width 27 height 9
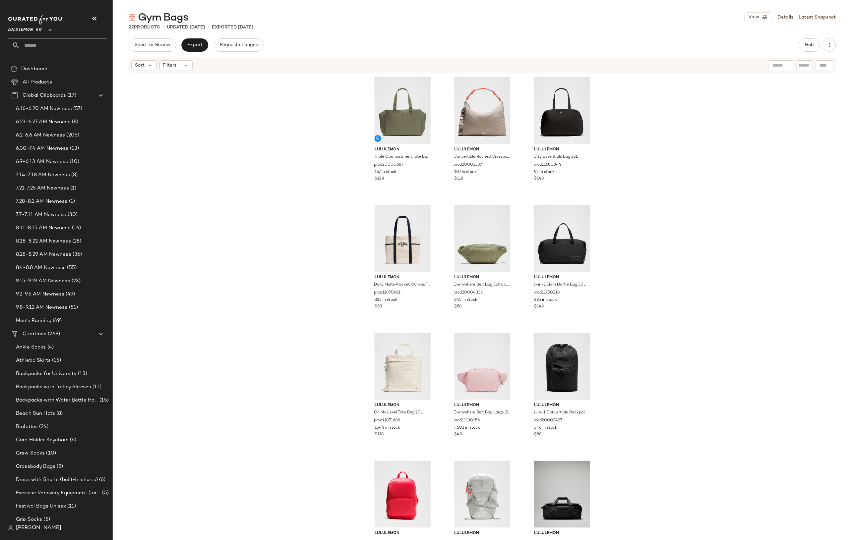
click at [36, 31] on span "Lululemon UK" at bounding box center [25, 29] width 34 height 12
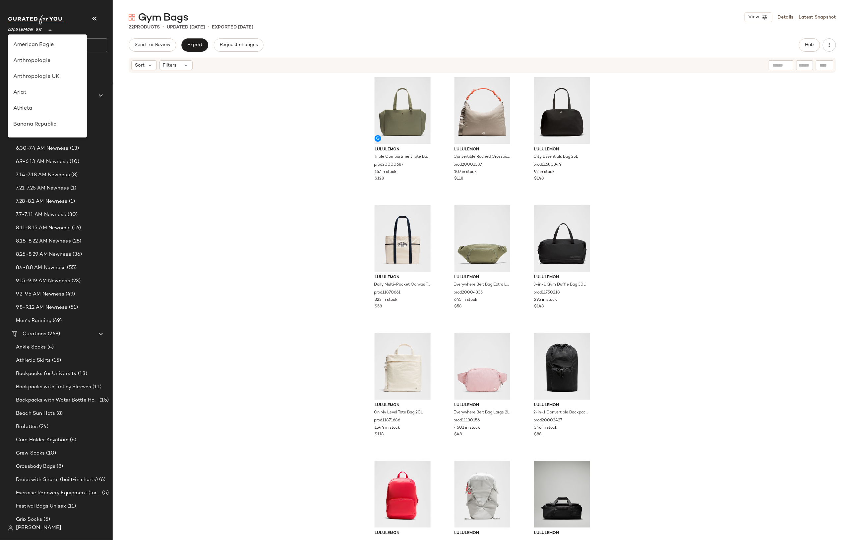
scroll to position [86, 0]
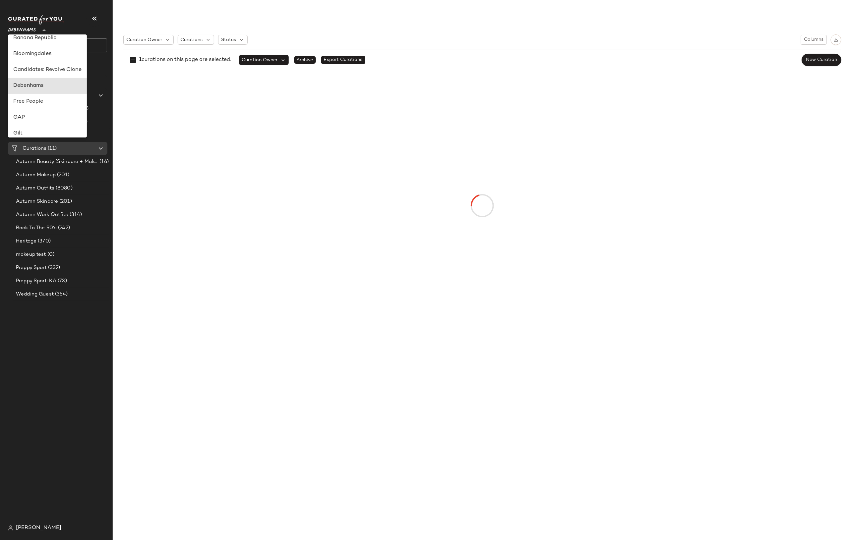
type input "**"
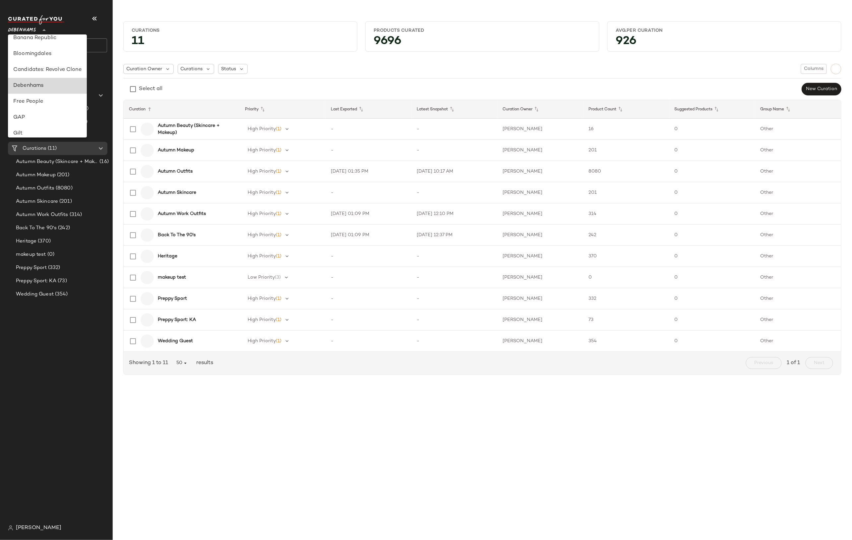
click at [30, 85] on div "Debenhams" at bounding box center [47, 86] width 68 height 8
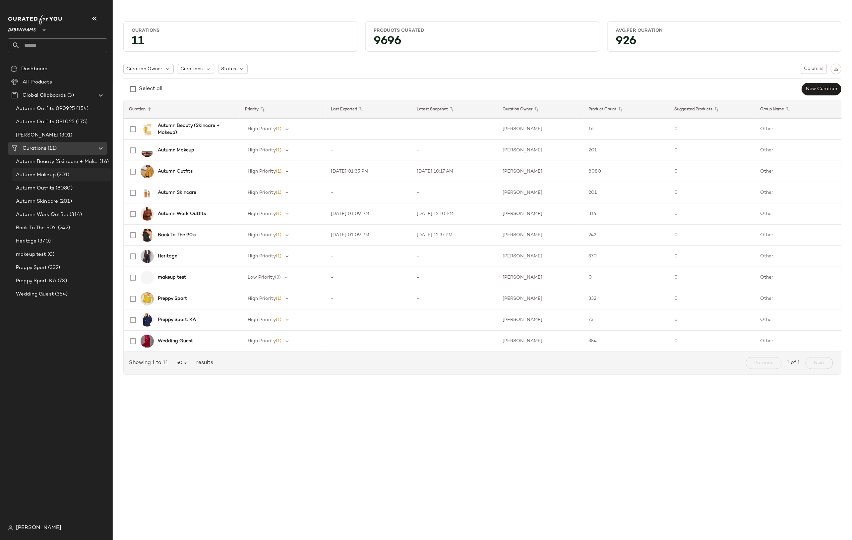
click at [48, 170] on div "Autumn Makeup (201)" at bounding box center [61, 174] width 99 height 13
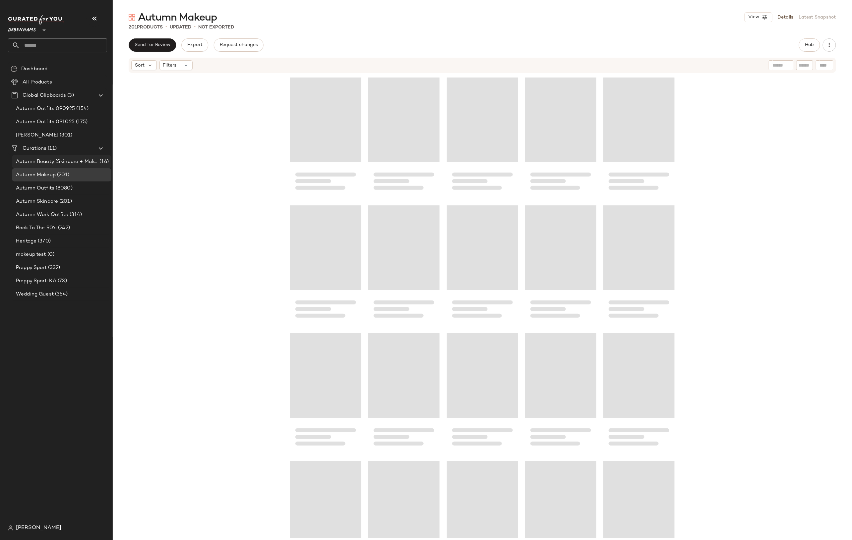
click at [49, 161] on span "Autumn Beauty (Skincare + Makeup)" at bounding box center [57, 162] width 82 height 8
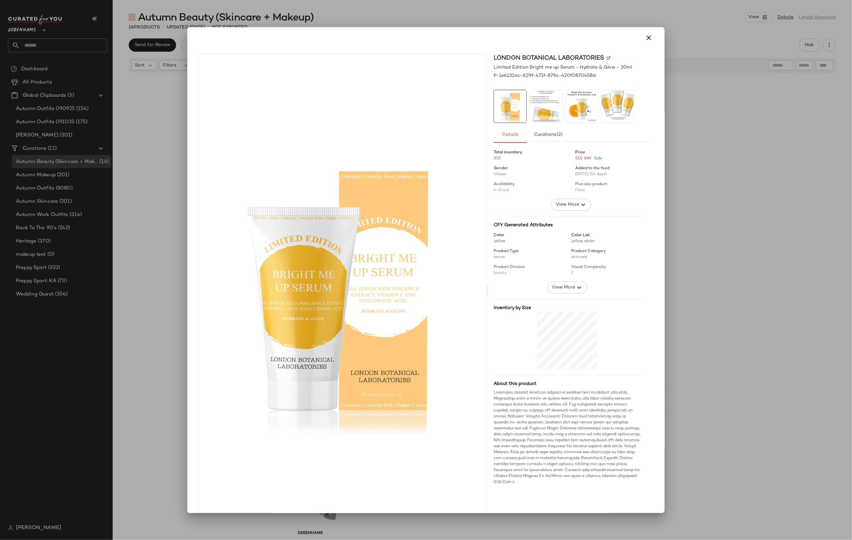
click at [649, 43] on div at bounding box center [426, 270] width 852 height 540
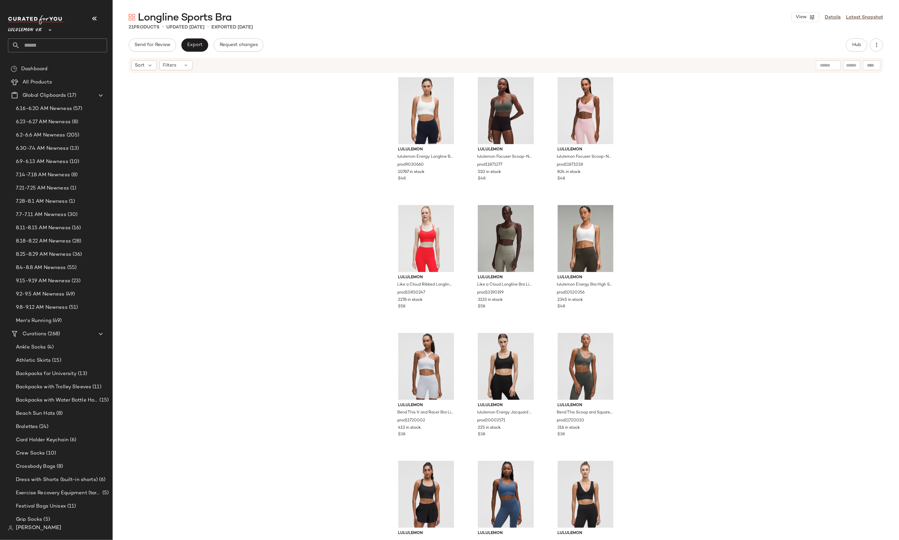
click at [85, 46] on input "text" at bounding box center [63, 45] width 87 height 14
type input "*****"
click at [80, 76] on div "Women's Airpo rt Outfits" at bounding box center [57, 78] width 88 height 7
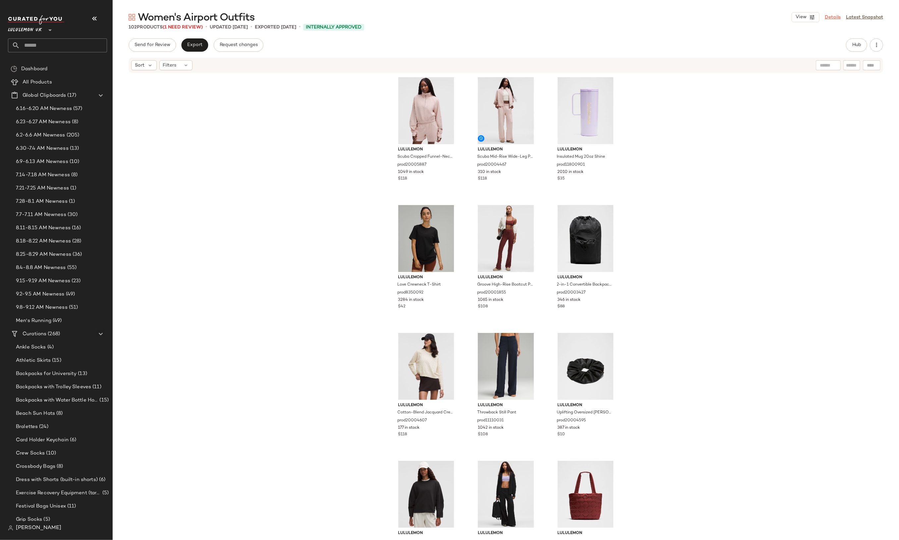
click at [830, 15] on link "Details" at bounding box center [833, 17] width 16 height 7
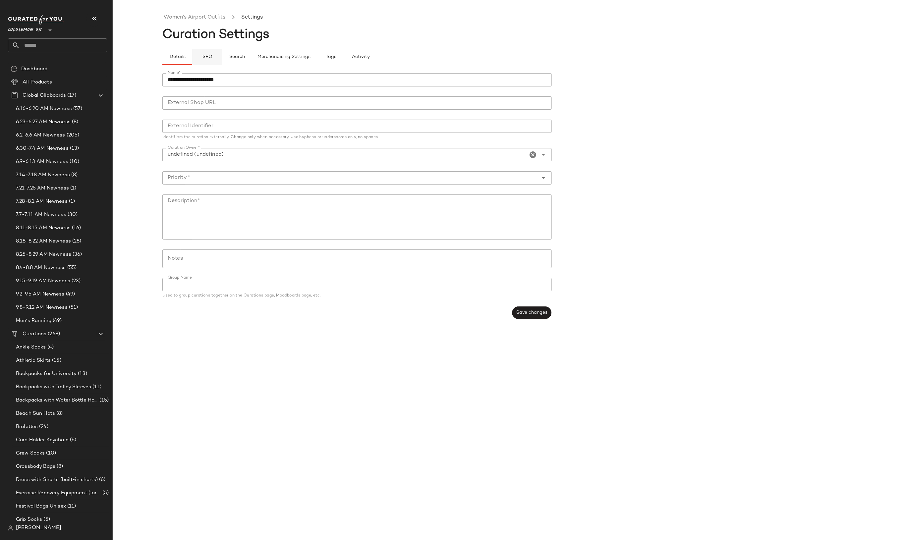
click at [211, 55] on span "SEO" at bounding box center [207, 56] width 10 height 5
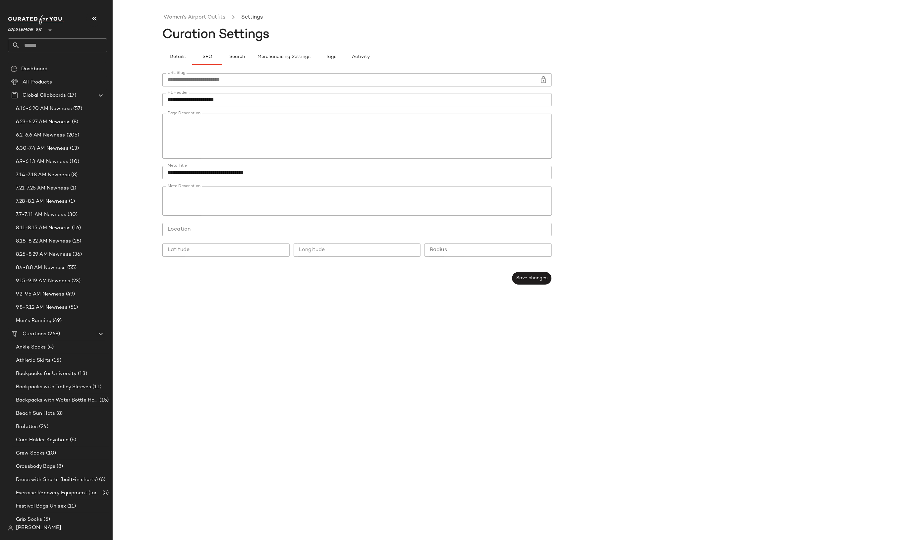
type button "seo"
click at [43, 352] on div "Ankle Socks (4)" at bounding box center [61, 347] width 99 height 13
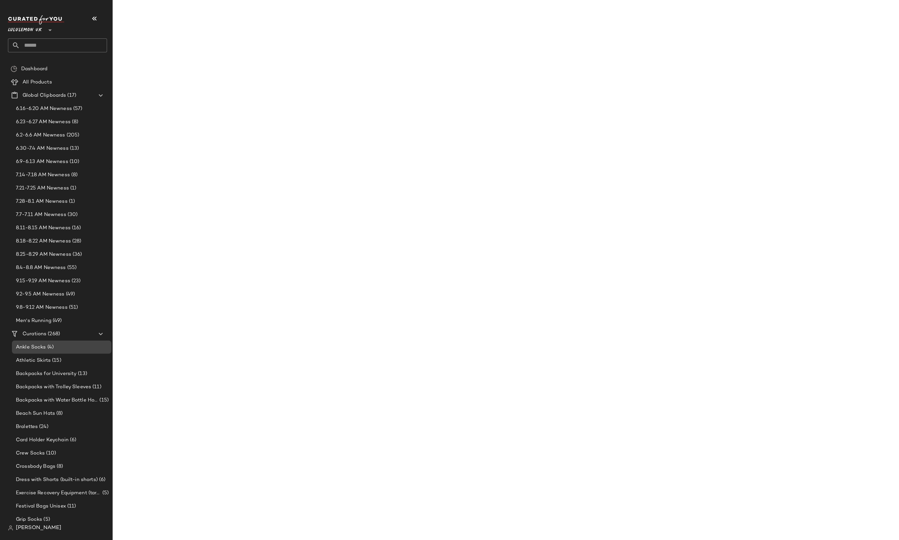
click at [40, 348] on span "Ankle Socks" at bounding box center [31, 348] width 30 height 8
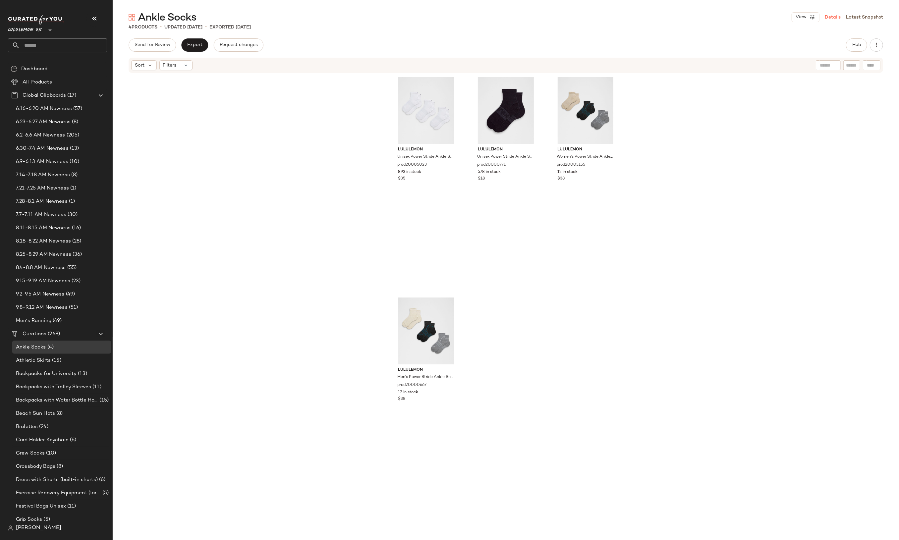
click at [836, 20] on link "Details" at bounding box center [833, 17] width 16 height 7
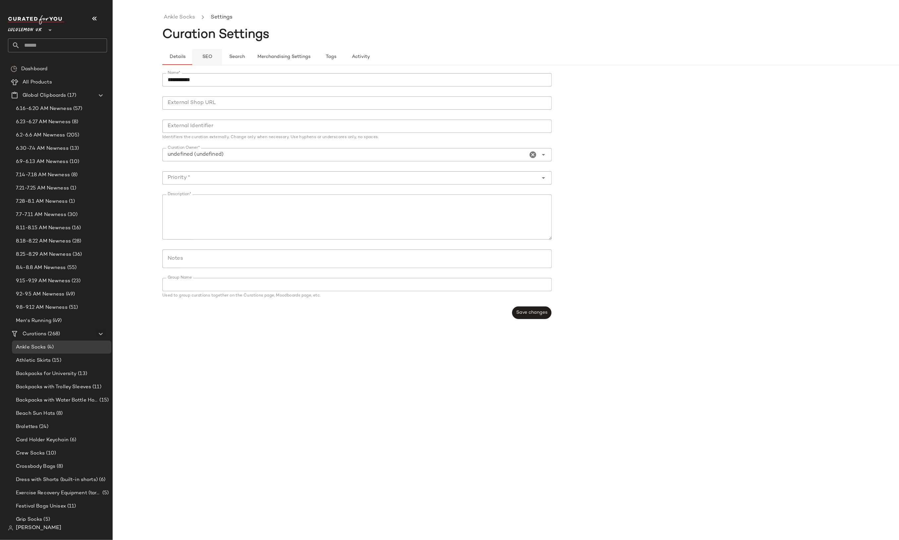
click at [196, 55] on button "SEO" at bounding box center [207, 57] width 30 height 16
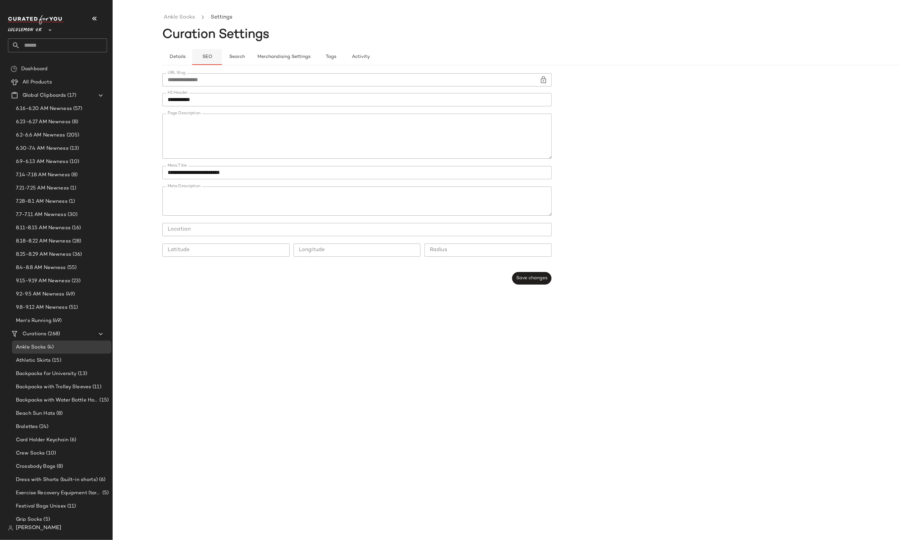
type button "seo"
